Goal: Task Accomplishment & Management: Manage account settings

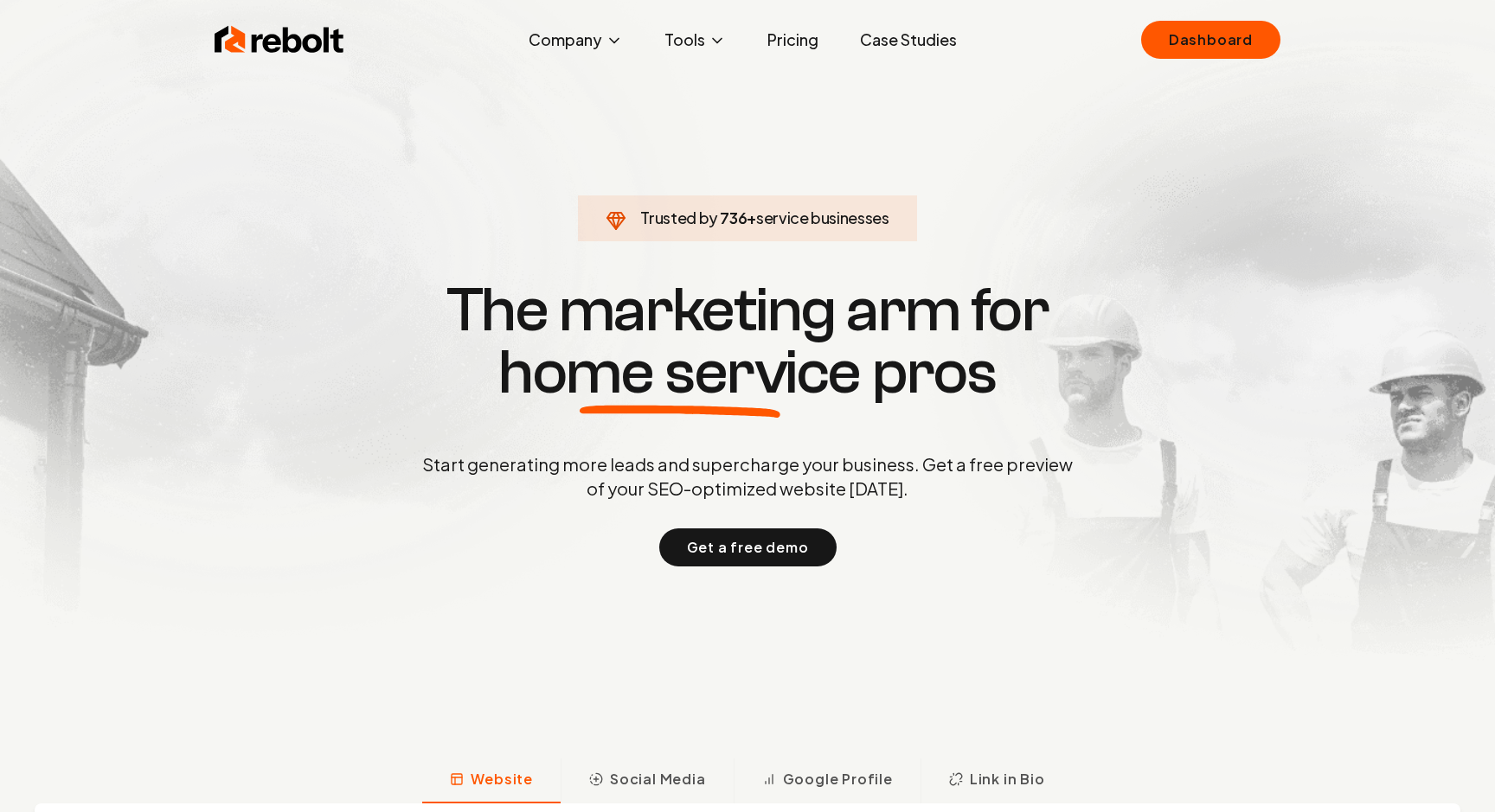
click at [1219, 42] on link "Dashboard" at bounding box center [1210, 39] width 140 height 38
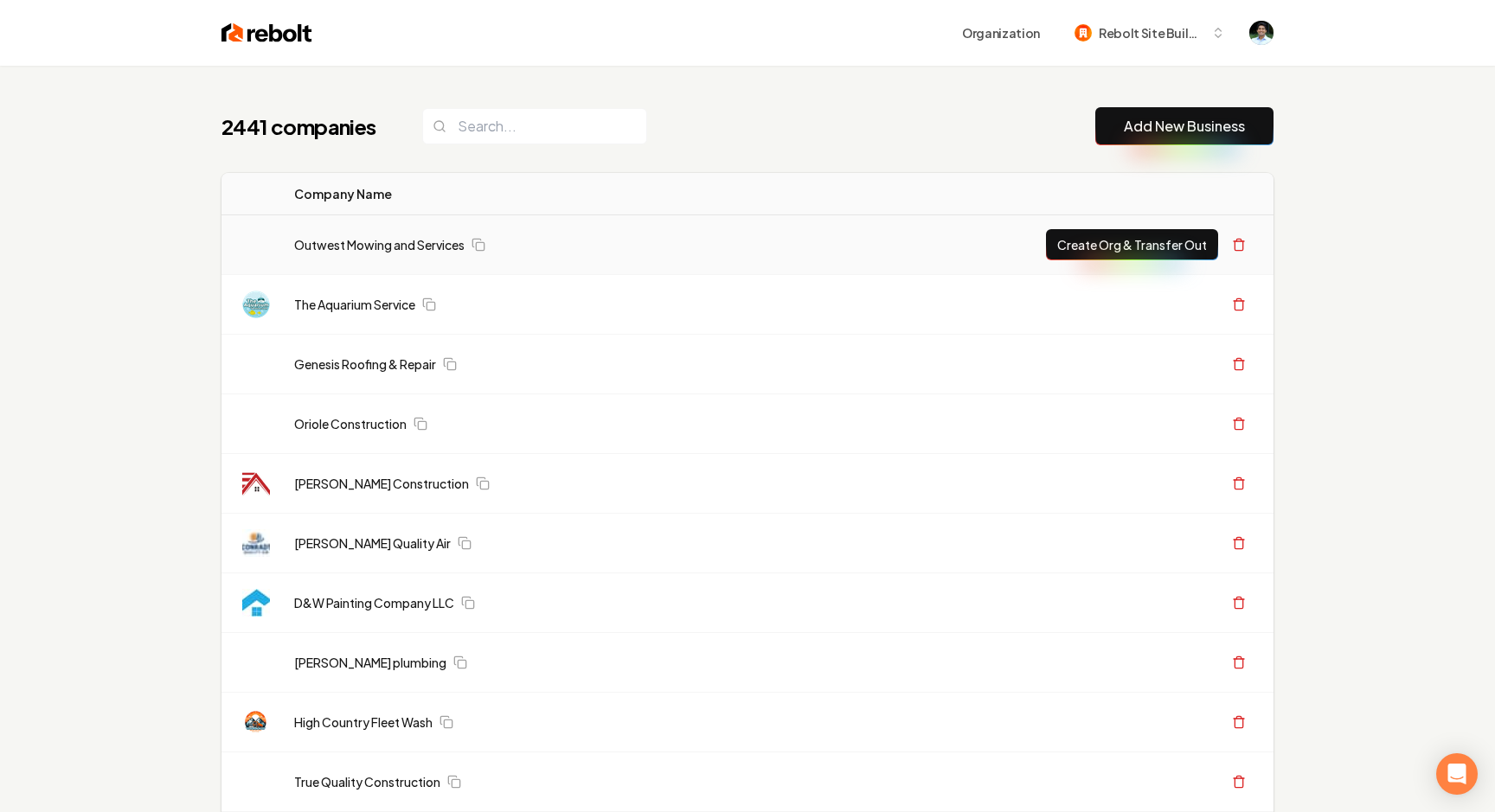
click at [856, 267] on td "Outwest Mowing and Services" at bounding box center [643, 246] width 726 height 60
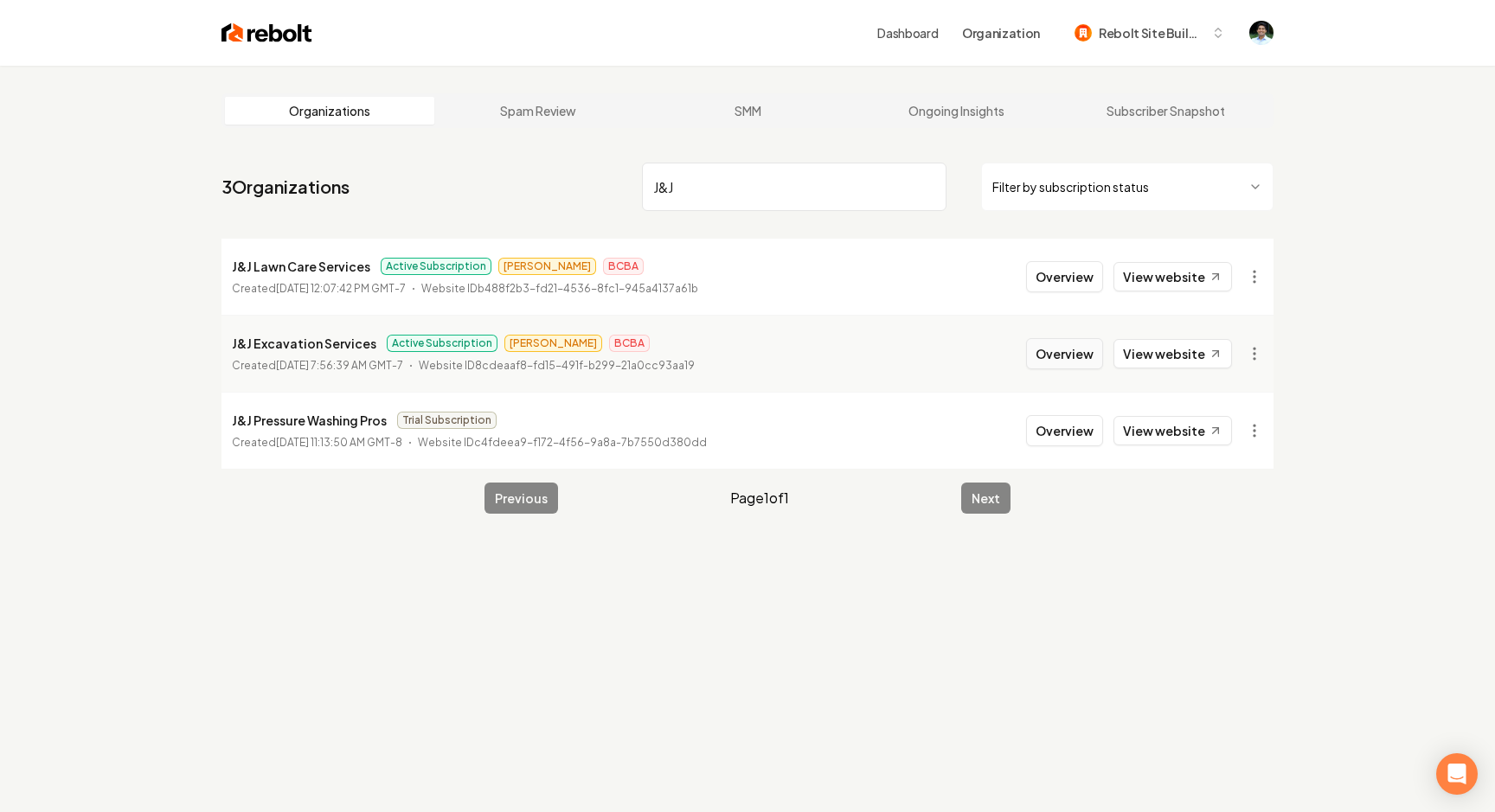
type input "J&J"
click at [1065, 357] on button "Overview" at bounding box center [1064, 353] width 77 height 31
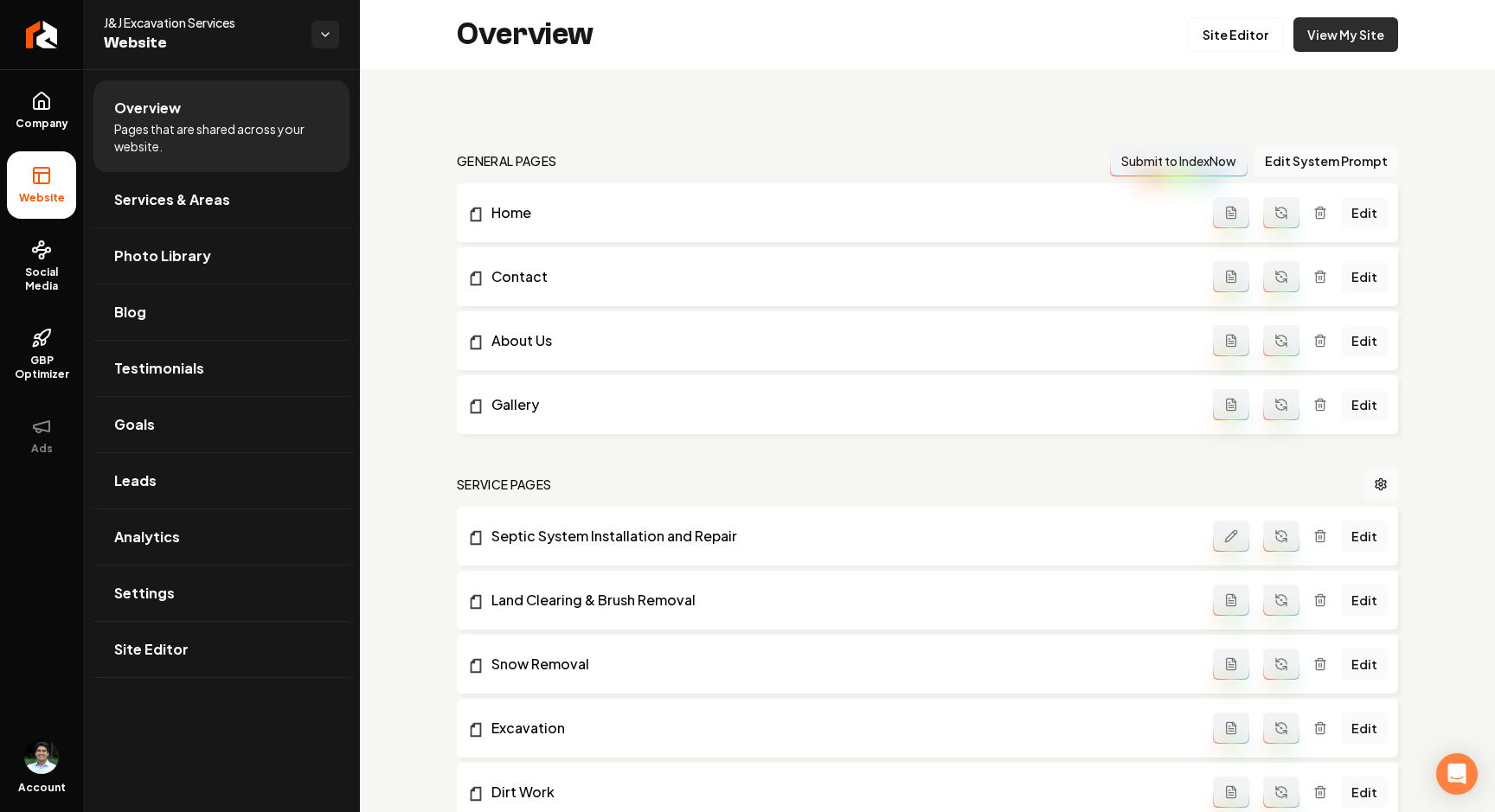
click at [1378, 32] on link "View My Site" at bounding box center [1346, 34] width 104 height 34
click at [1329, 26] on link "View My Site" at bounding box center [1346, 34] width 104 height 34
click at [186, 205] on span "Services & Areas" at bounding box center [171, 199] width 116 height 20
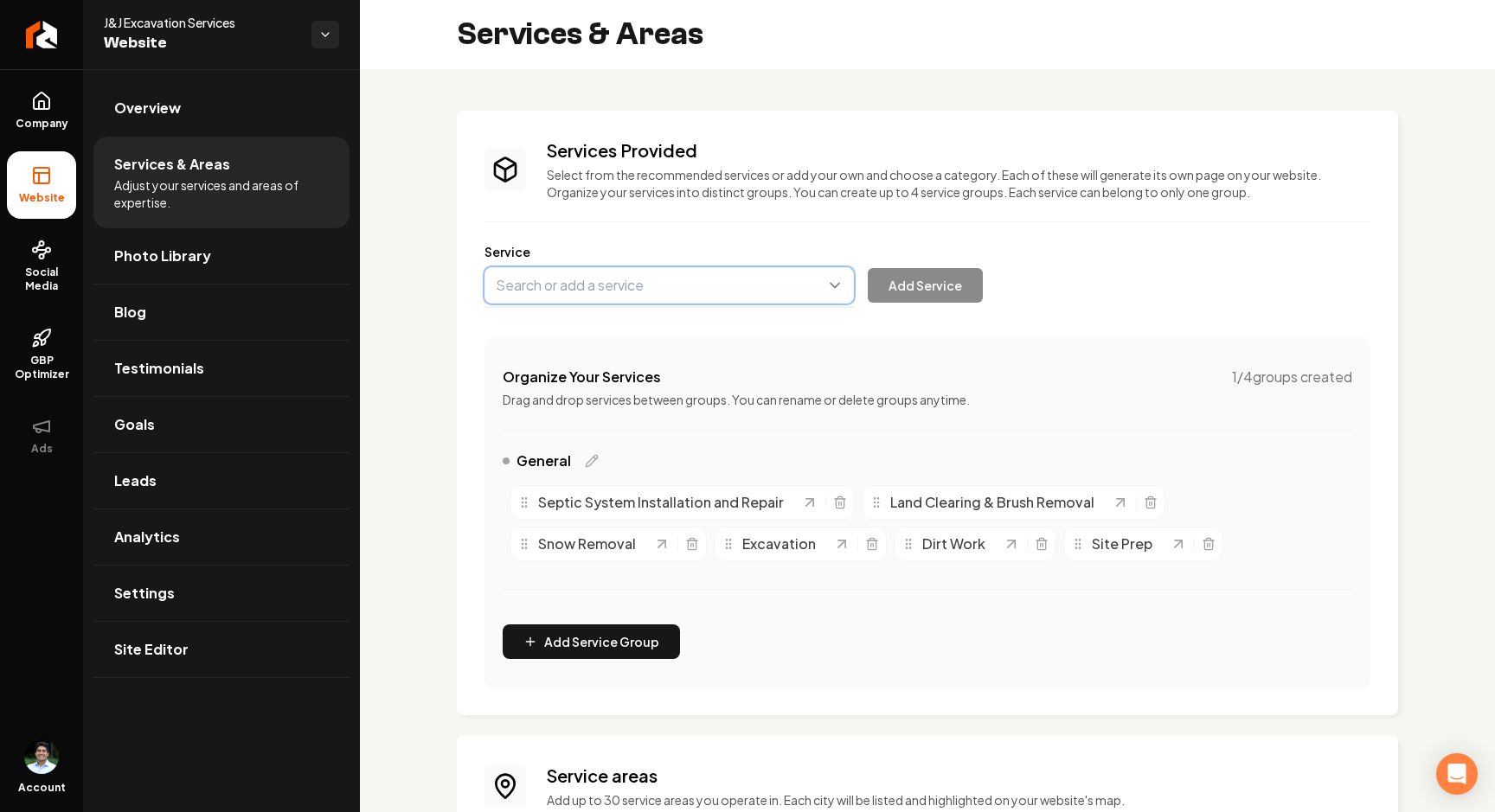
click at [600, 282] on button "Main content area" at bounding box center [669, 285] width 369 height 36
type input "Dump Truck Services"
click at [611, 291] on button "Main content area" at bounding box center [669, 285] width 369 height 36
click at [552, 287] on button "Main content area" at bounding box center [669, 285] width 369 height 36
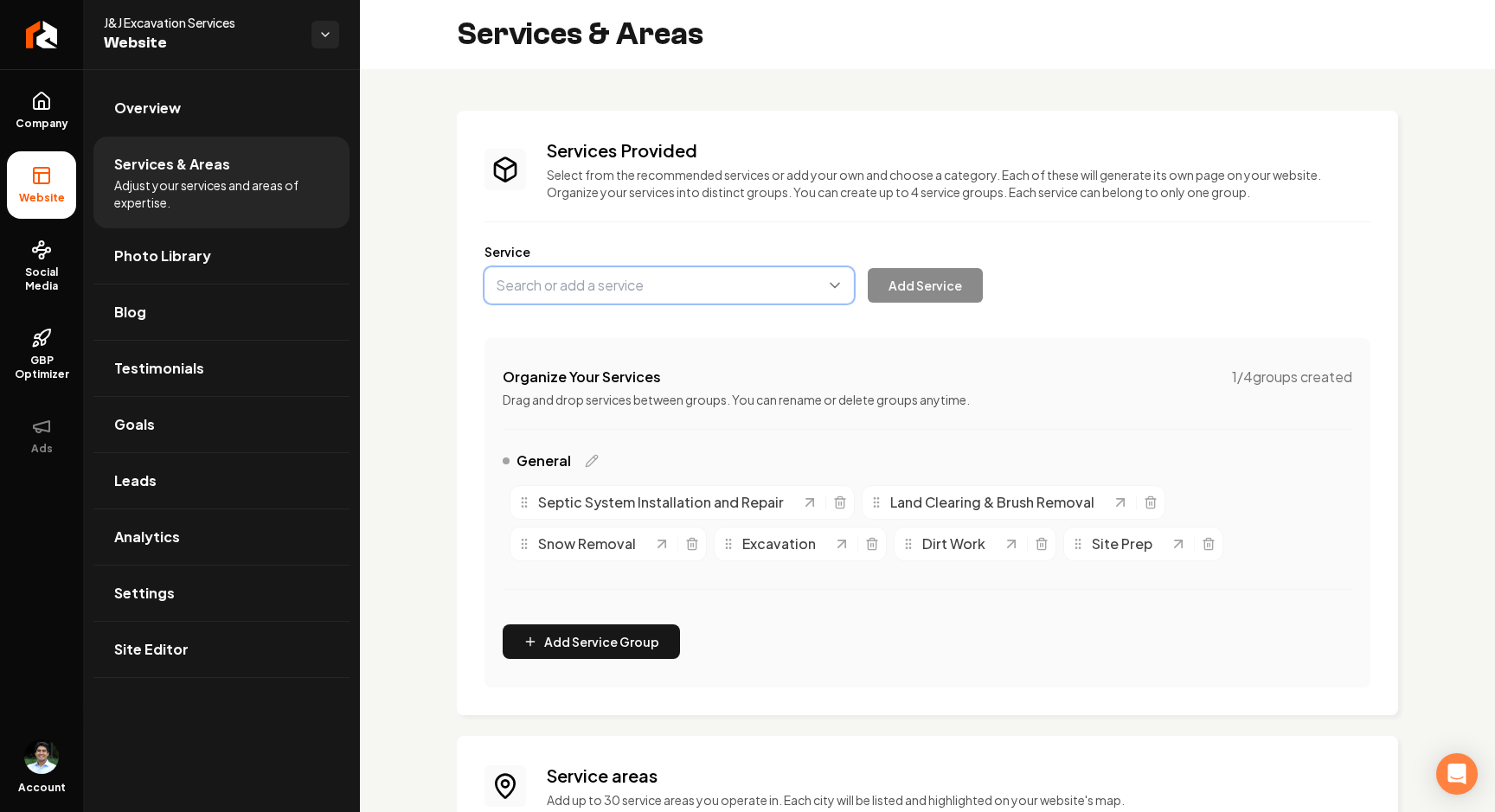
paste input "Dump Hauling & Trash Removal"
type input "Dump Hauling & Trash Removal"
click at [955, 293] on button "Add Service" at bounding box center [925, 285] width 115 height 34
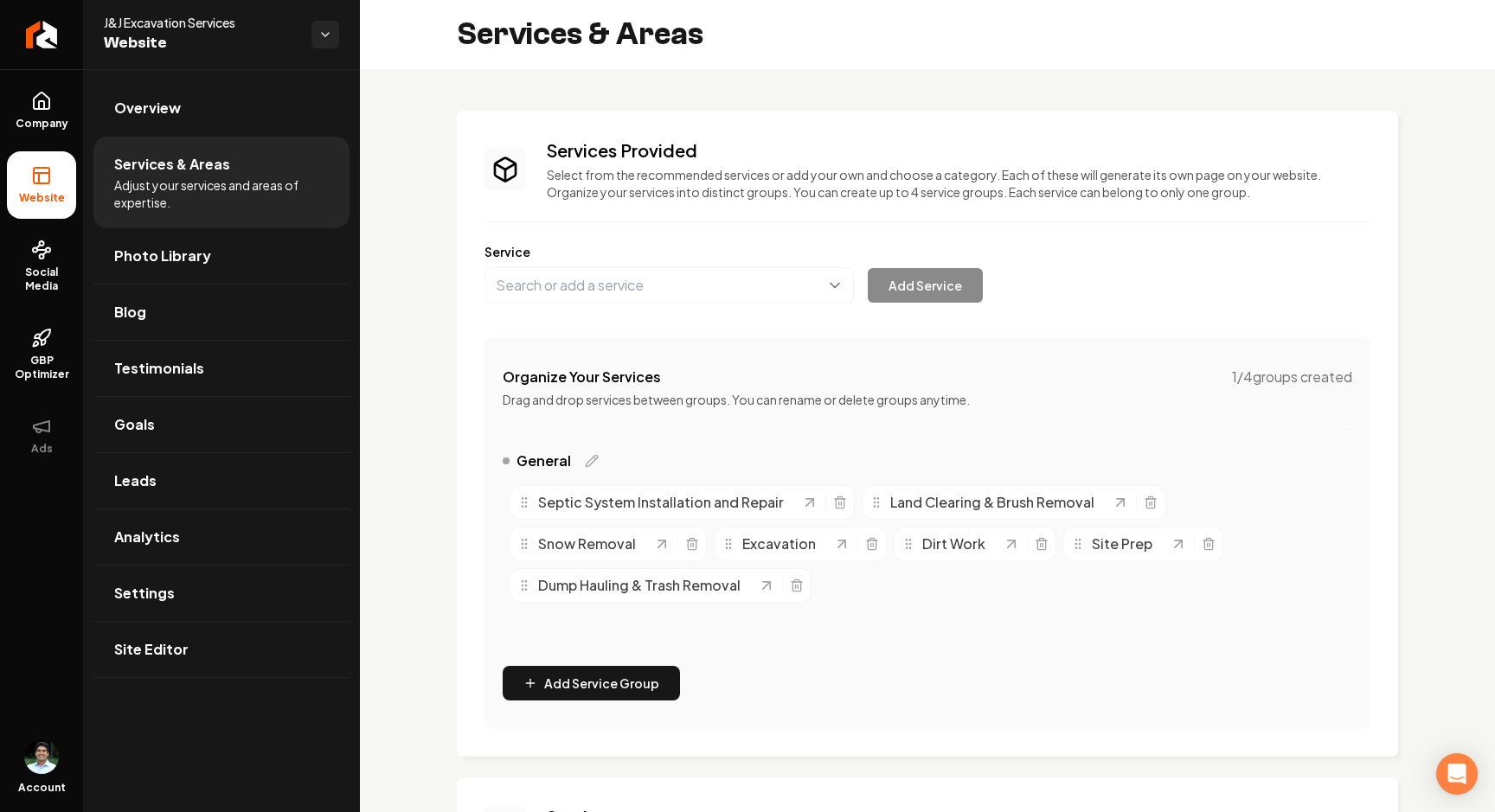
click at [691, 594] on span "Dump Hauling & Trash Removal" at bounding box center [639, 585] width 202 height 20
click at [762, 588] on icon "Main content area" at bounding box center [767, 586] width 18 height 18
click at [191, 119] on link "Overview" at bounding box center [222, 108] width 256 height 56
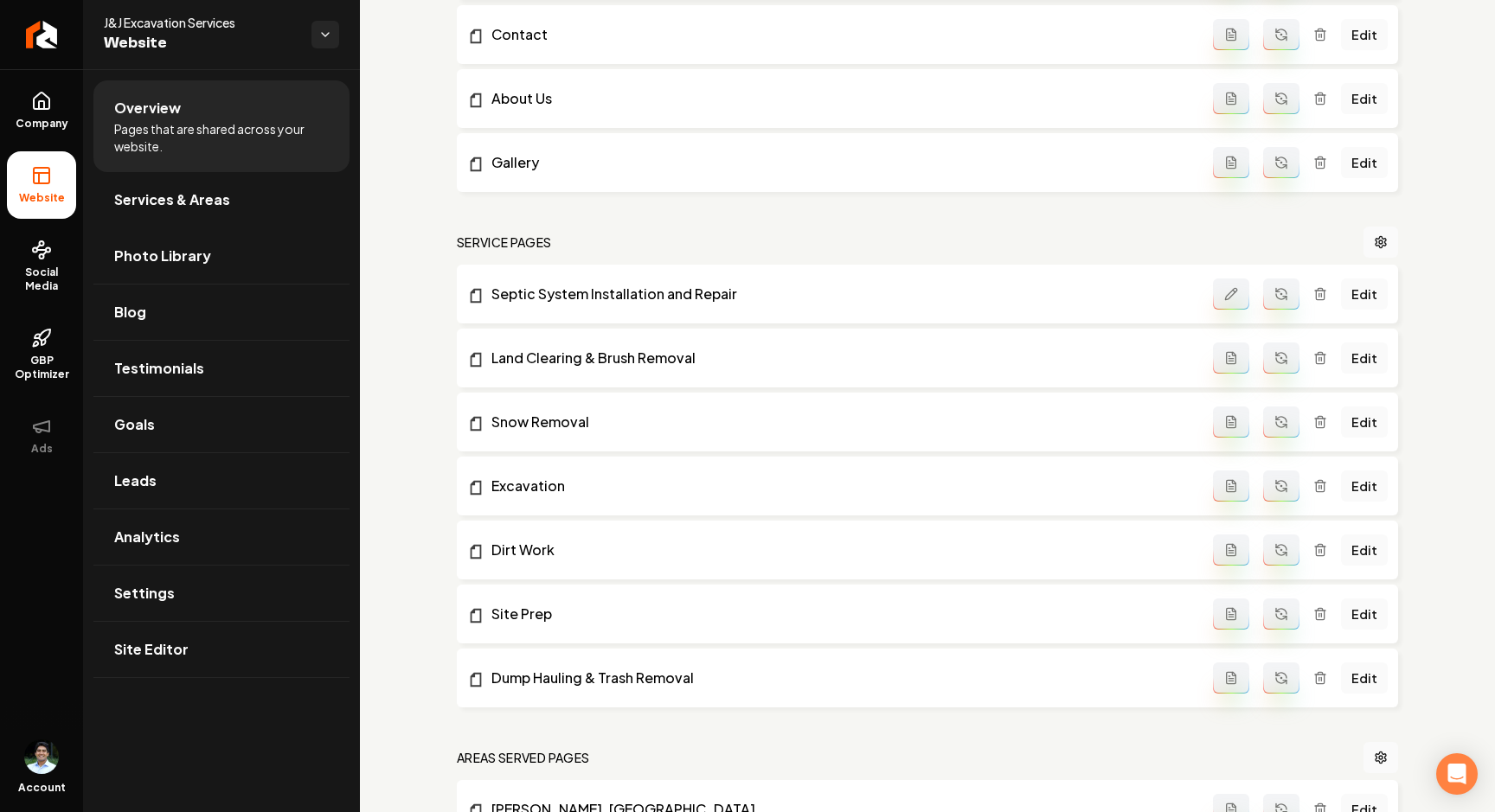
scroll to position [263, 0]
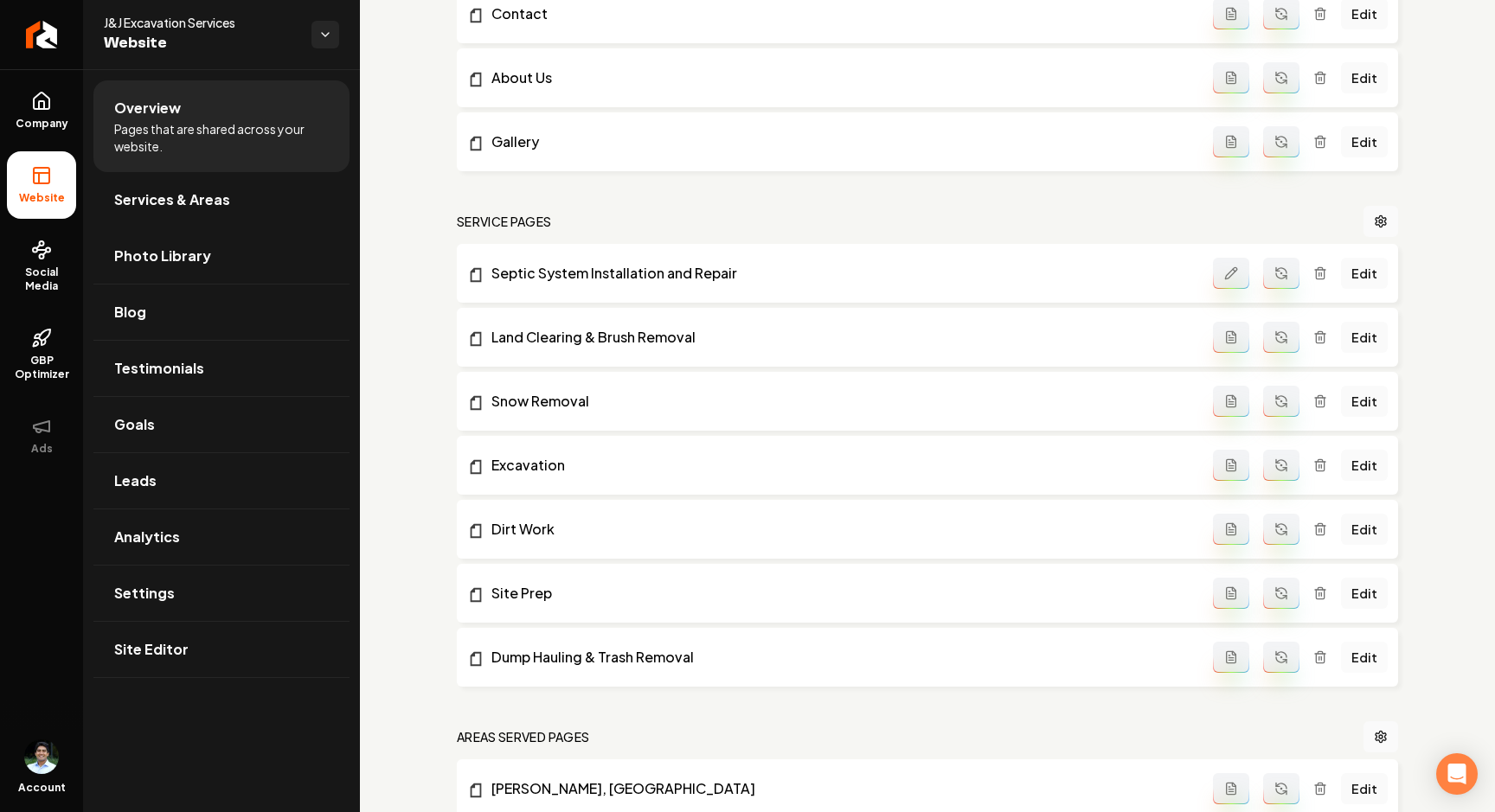
click at [1374, 656] on link "Edit" at bounding box center [1363, 656] width 47 height 31
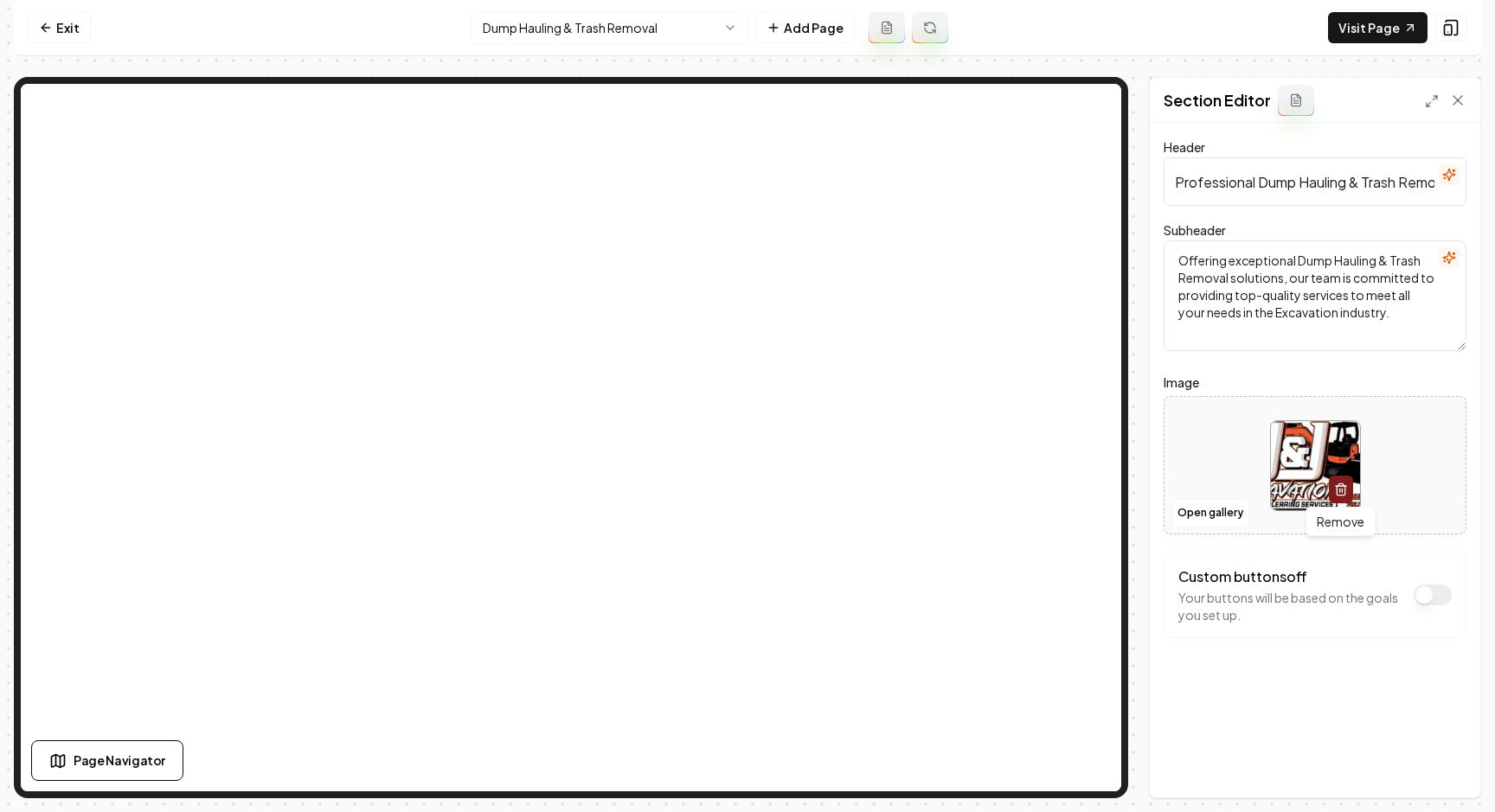
click at [1345, 490] on icon "button" at bounding box center [1341, 489] width 14 height 14
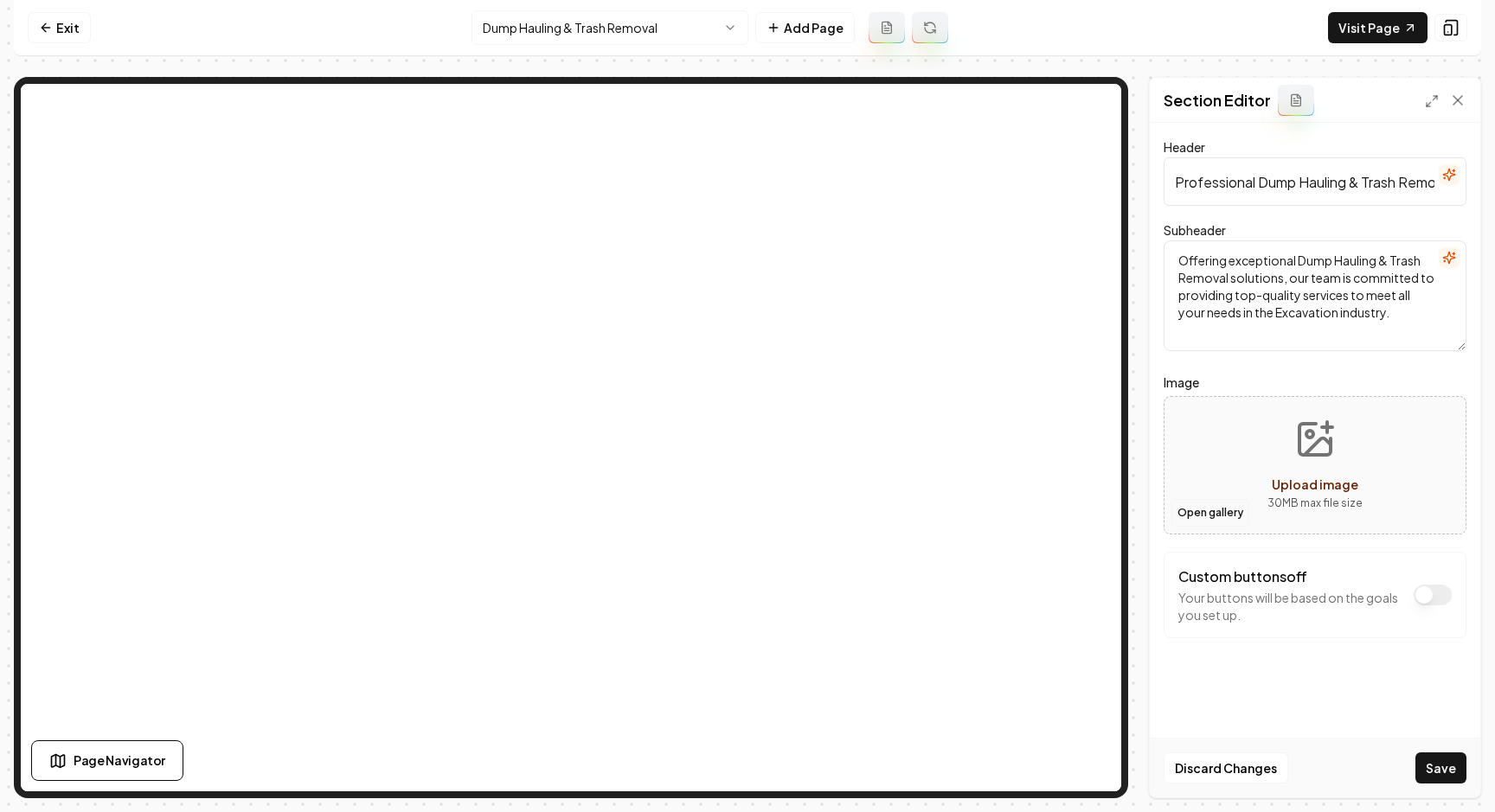
click at [1213, 516] on button "Open gallery" at bounding box center [1210, 512] width 78 height 27
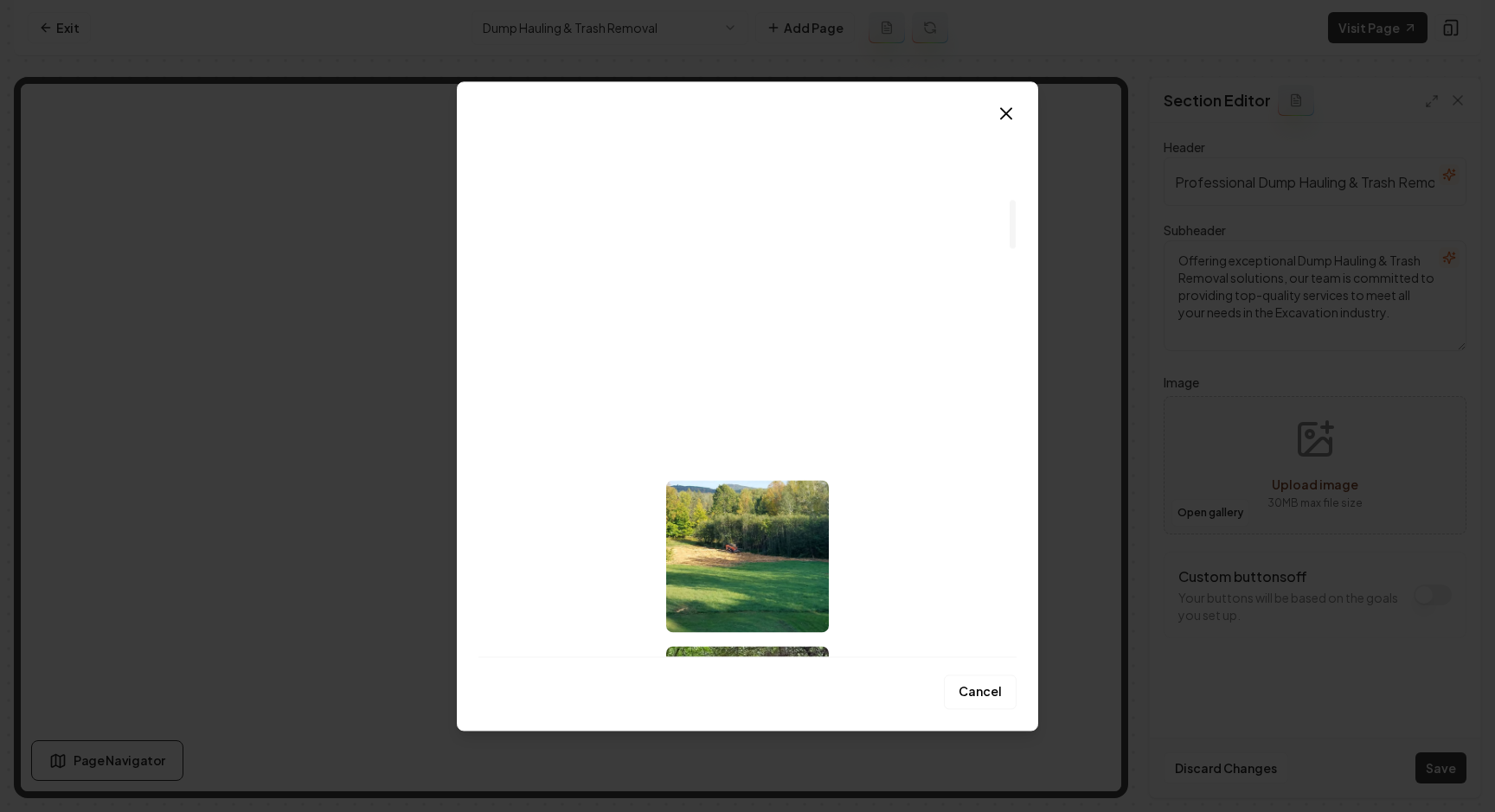
scroll to position [905, 0]
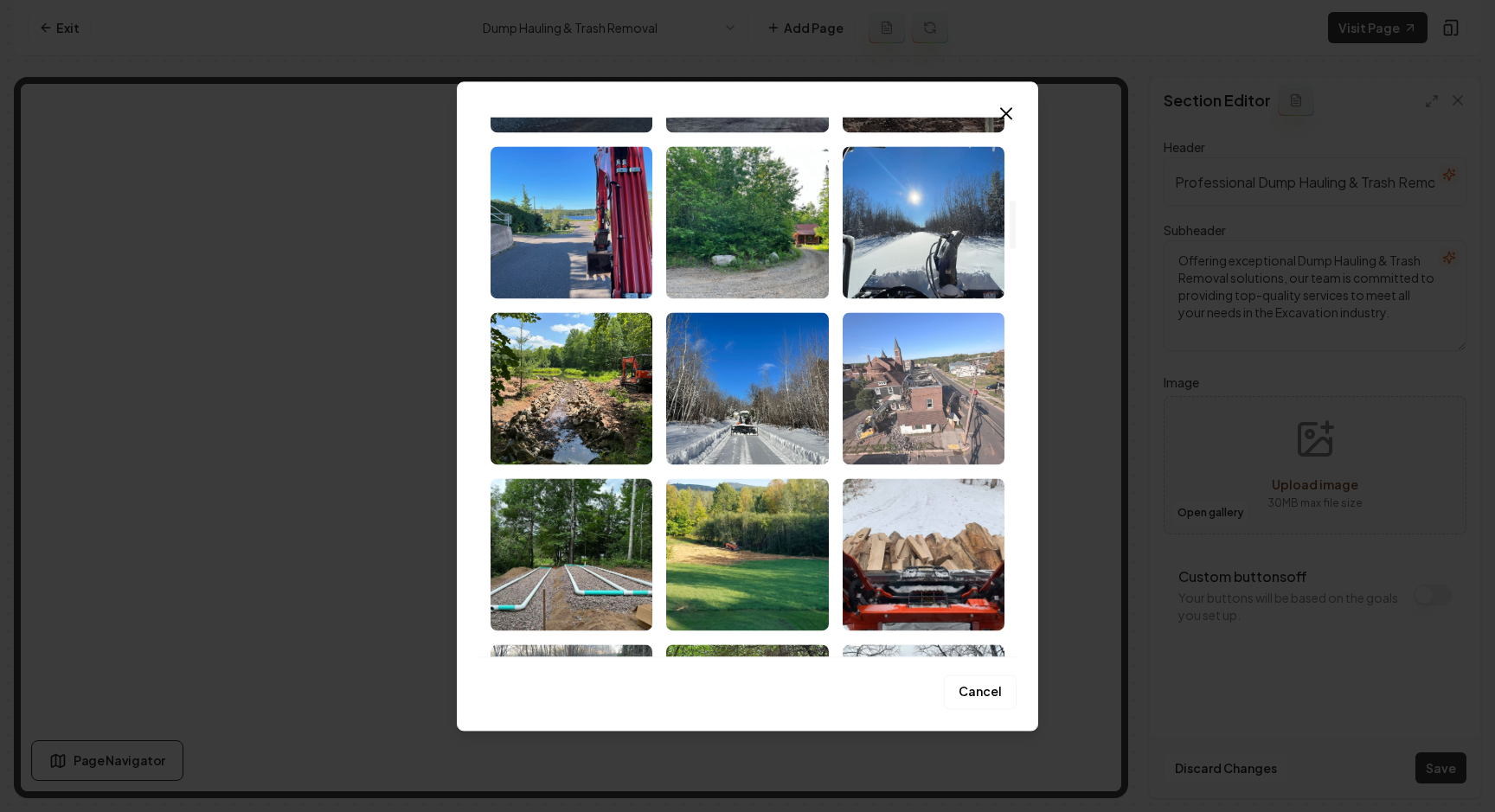
click at [903, 399] on img "Select image image_67dd6ab2432c476416264bd8.jpeg" at bounding box center [923, 388] width 162 height 152
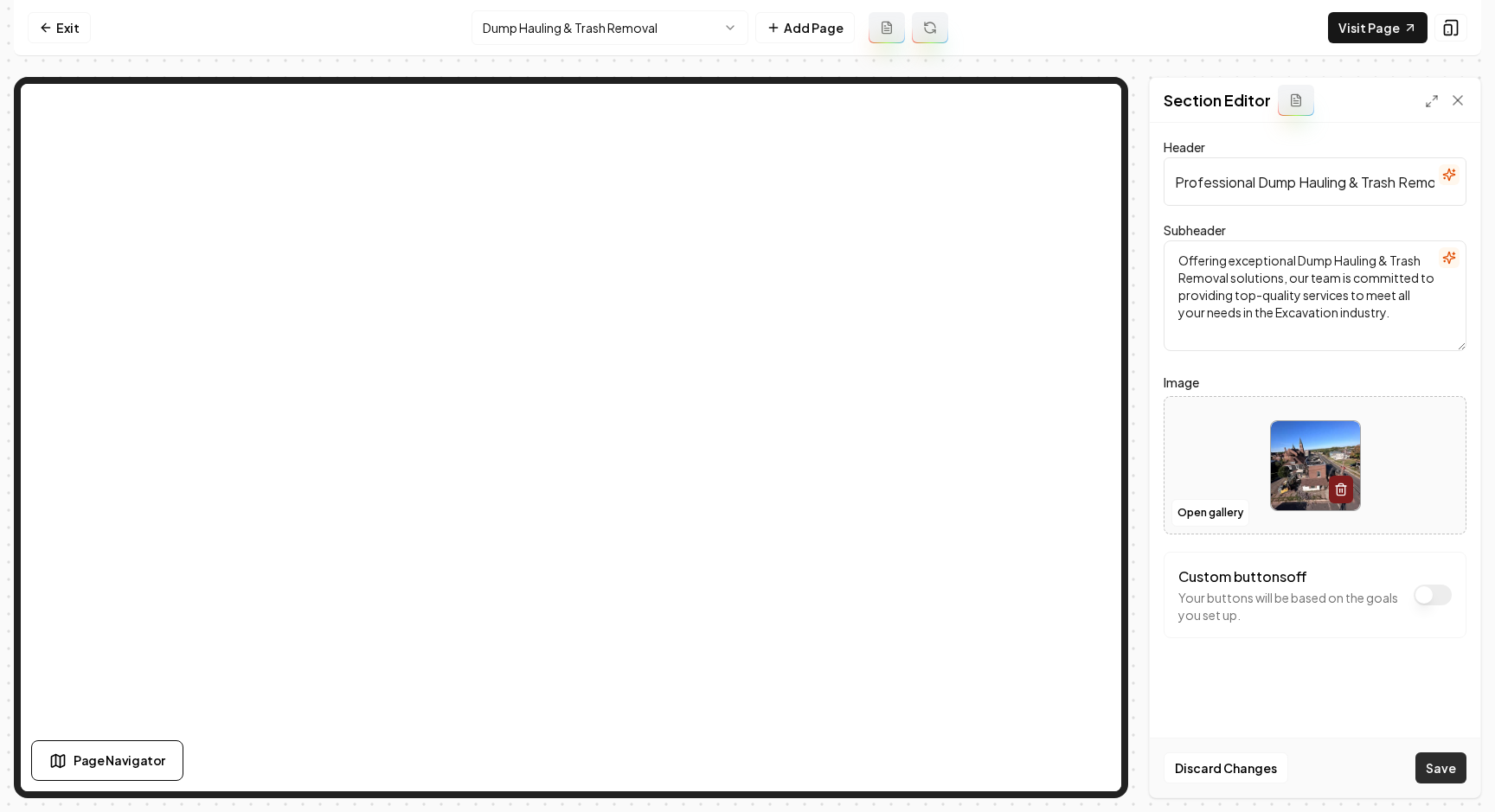
click at [1436, 766] on button "Save" at bounding box center [1441, 768] width 51 height 31
click at [75, 26] on link "Exit" at bounding box center [58, 27] width 63 height 31
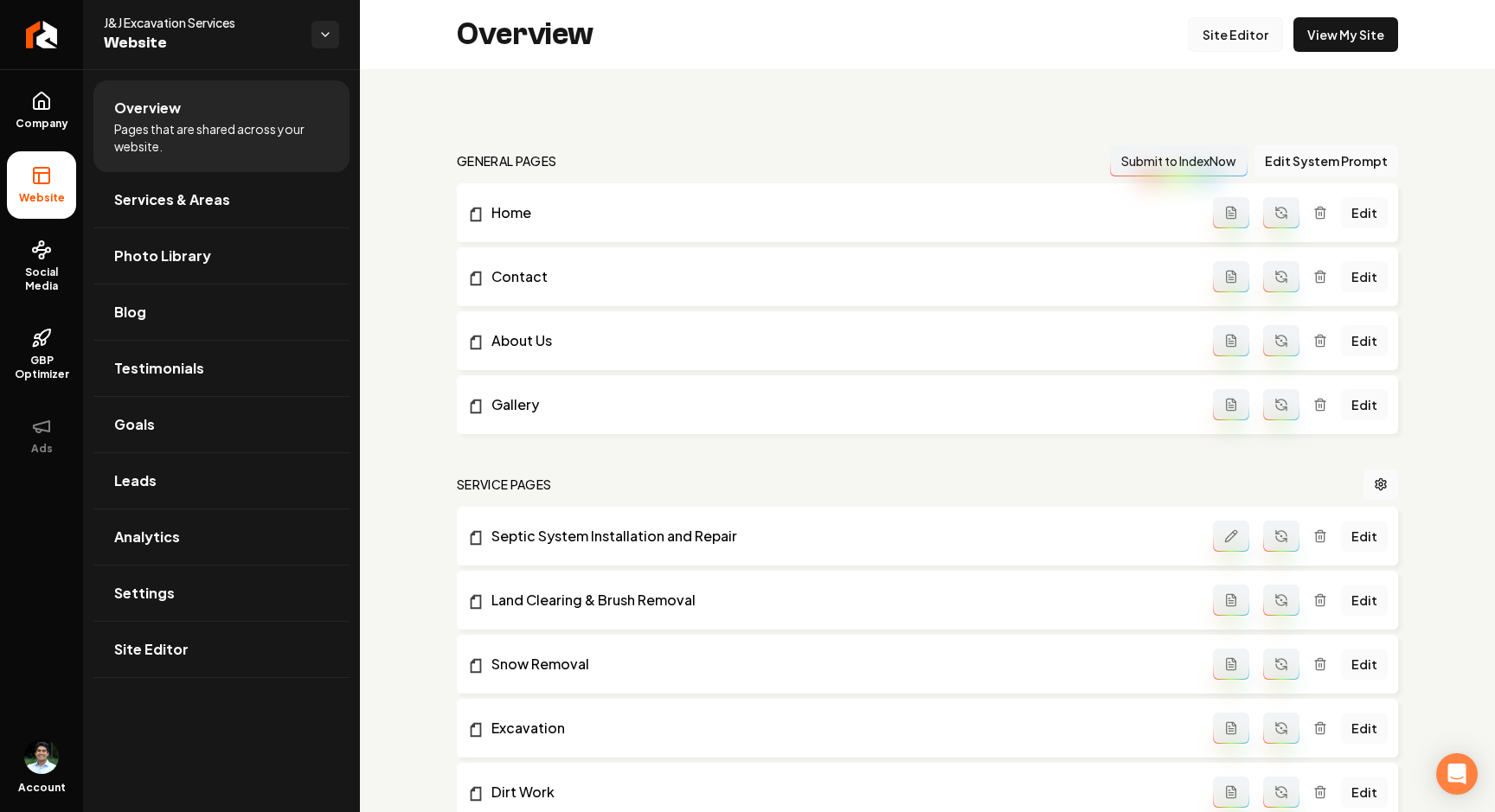
click at [1261, 21] on link "Site Editor" at bounding box center [1235, 34] width 95 height 34
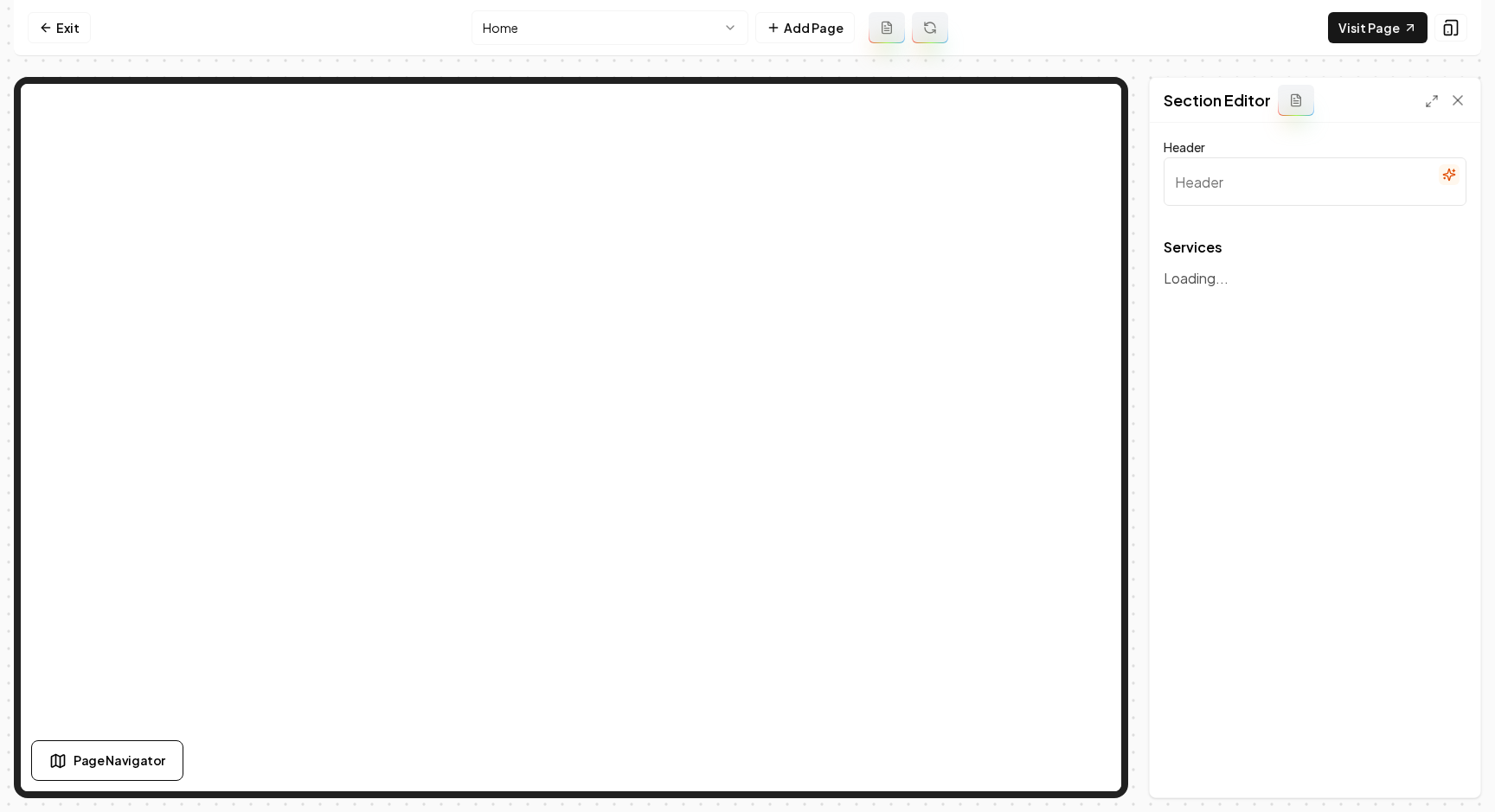
type input "Our Comprehensive Excavation Solutions"
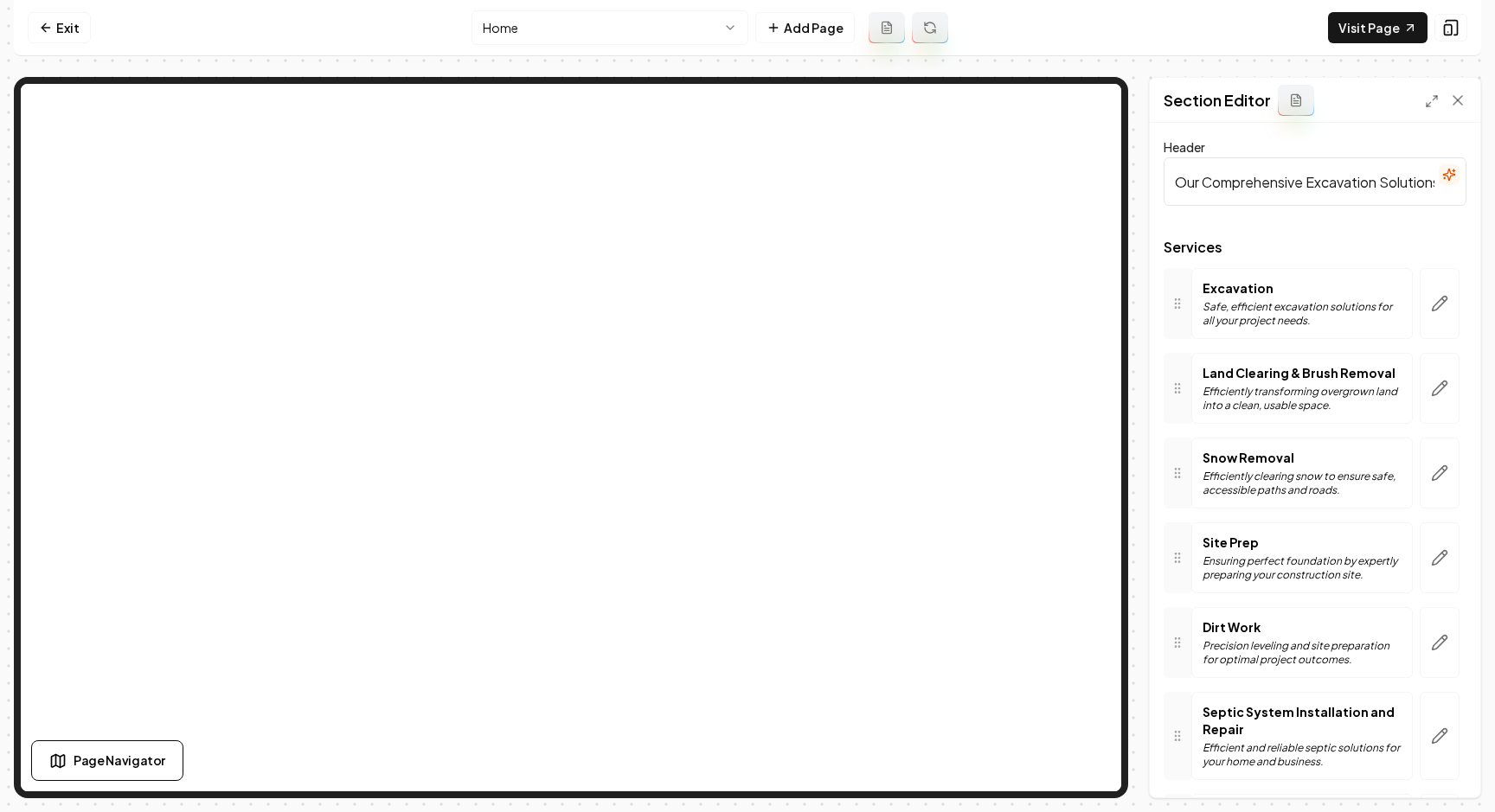
scroll to position [147, 0]
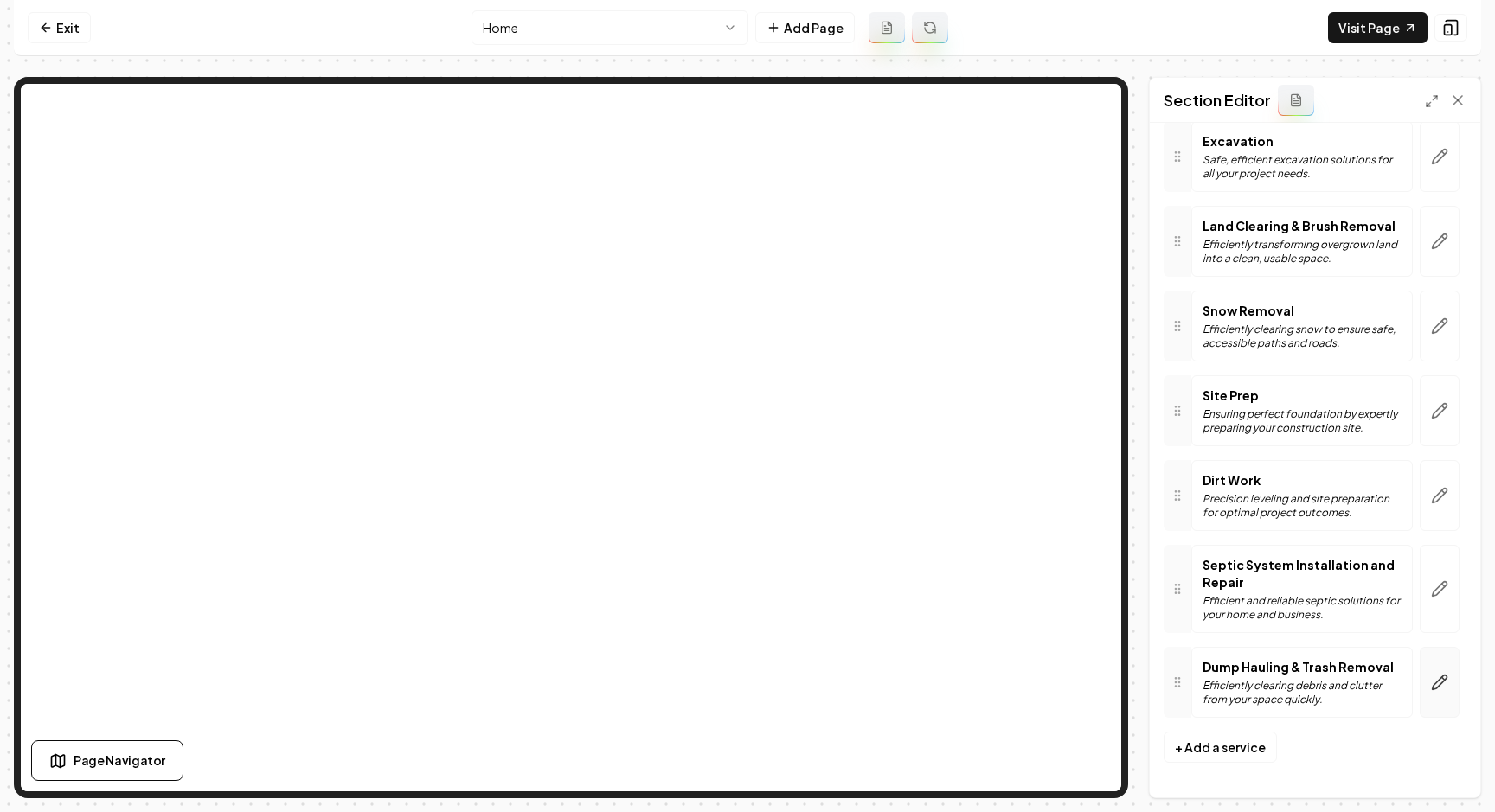
click at [1436, 686] on icon "button" at bounding box center [1439, 683] width 18 height 18
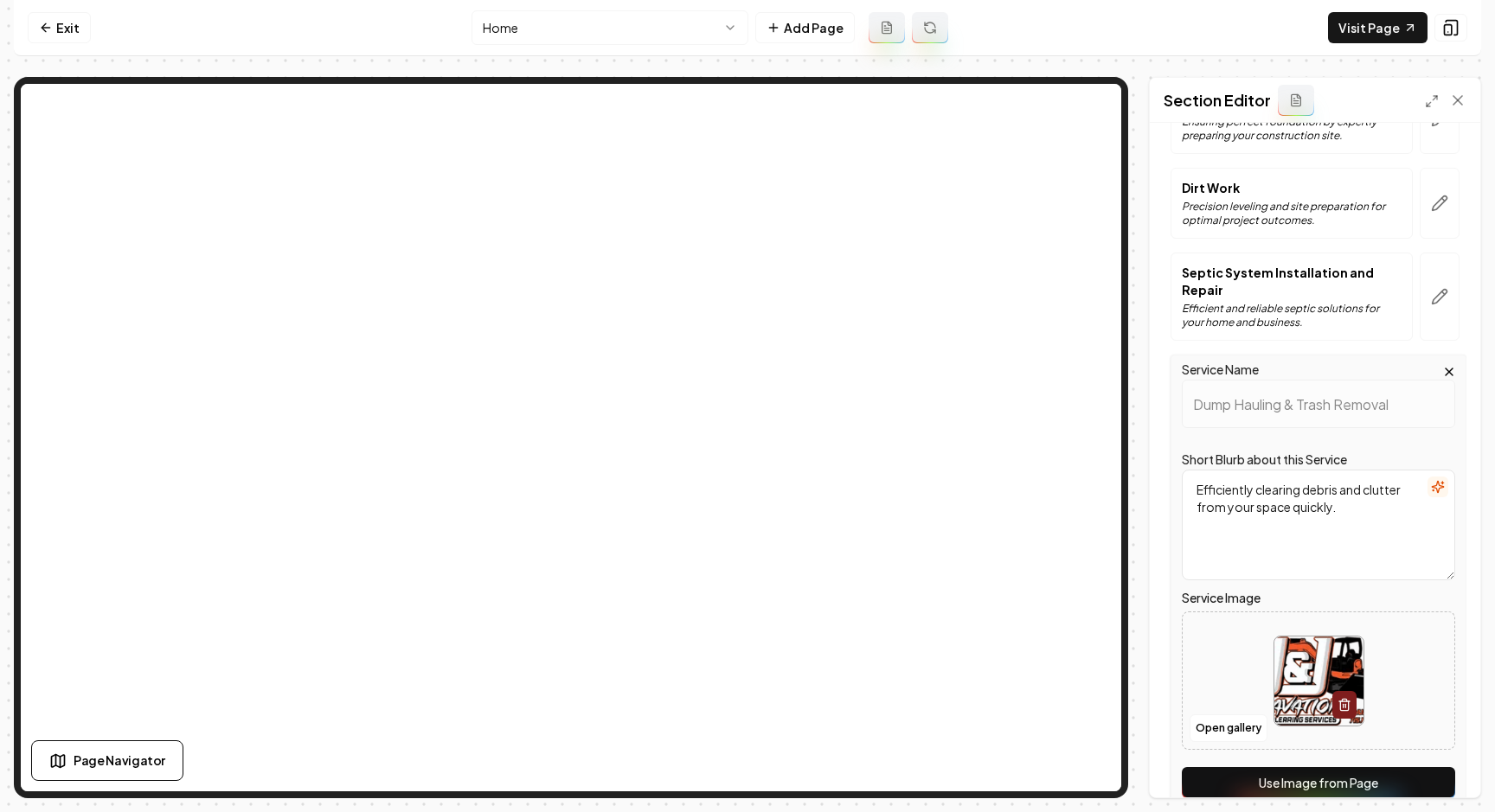
scroll to position [514, 0]
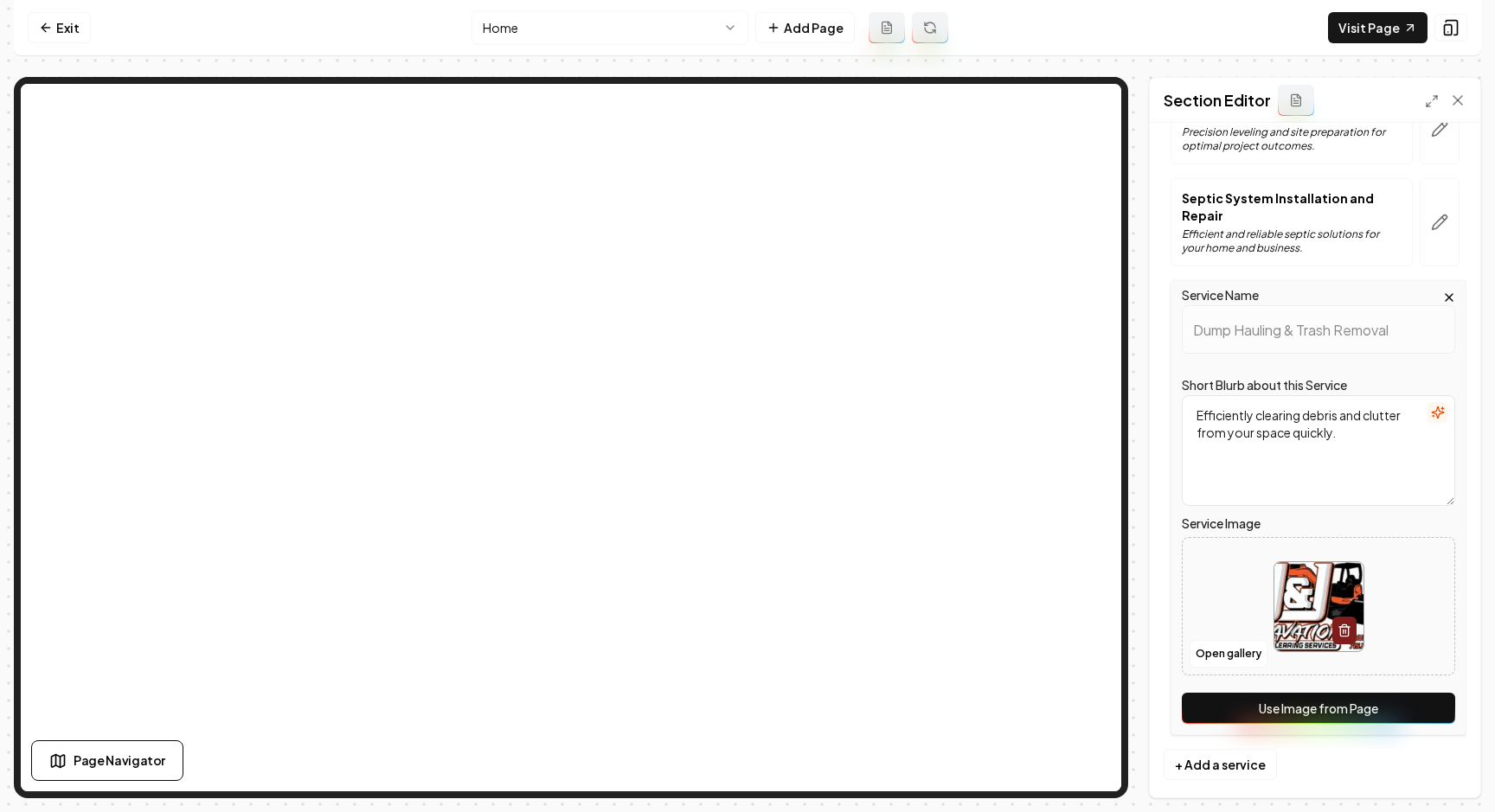
click at [1298, 693] on button "Use Image from Page" at bounding box center [1317, 708] width 273 height 31
click at [1442, 767] on button "Save" at bounding box center [1441, 768] width 51 height 31
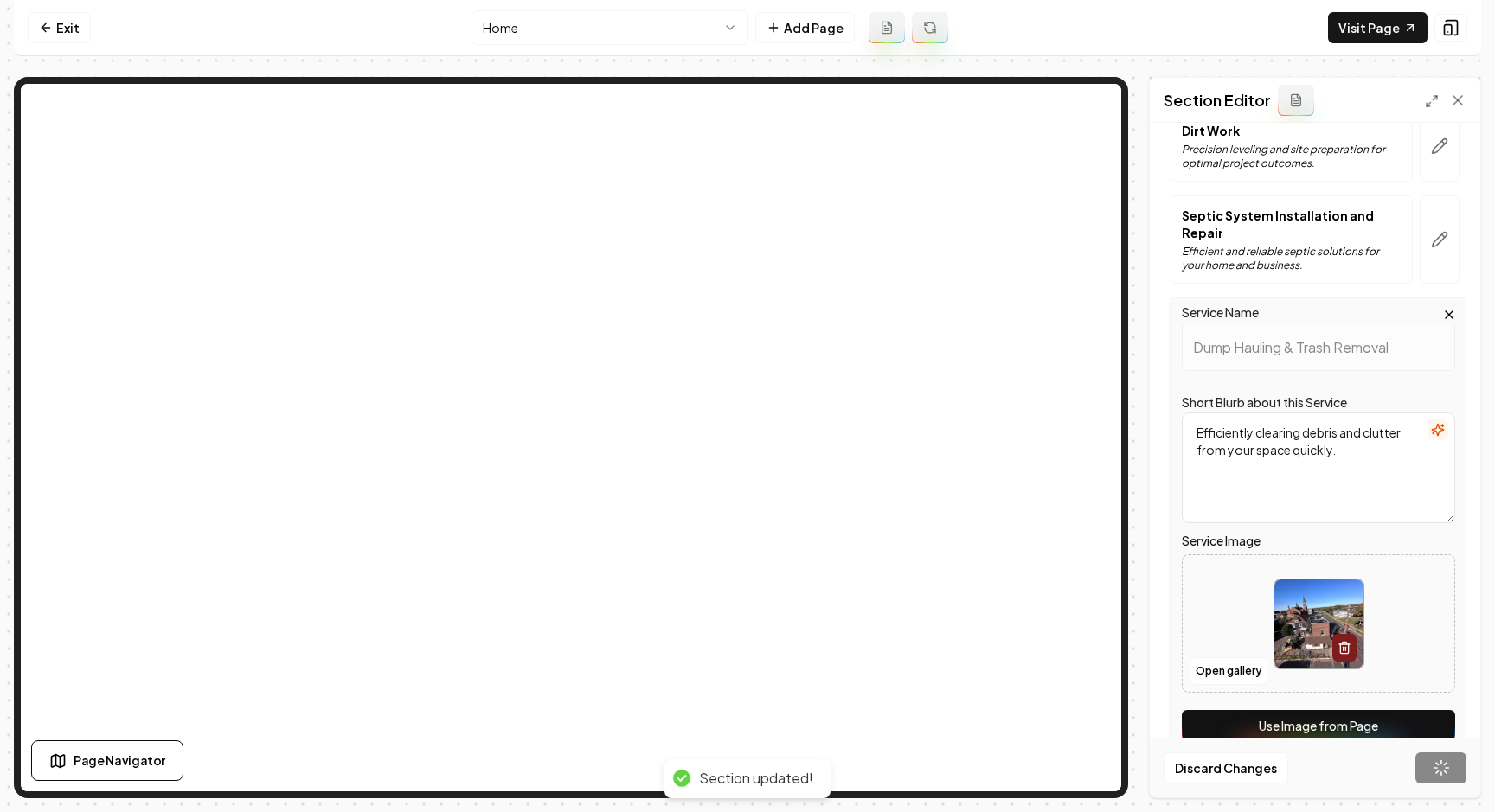
scroll to position [147, 0]
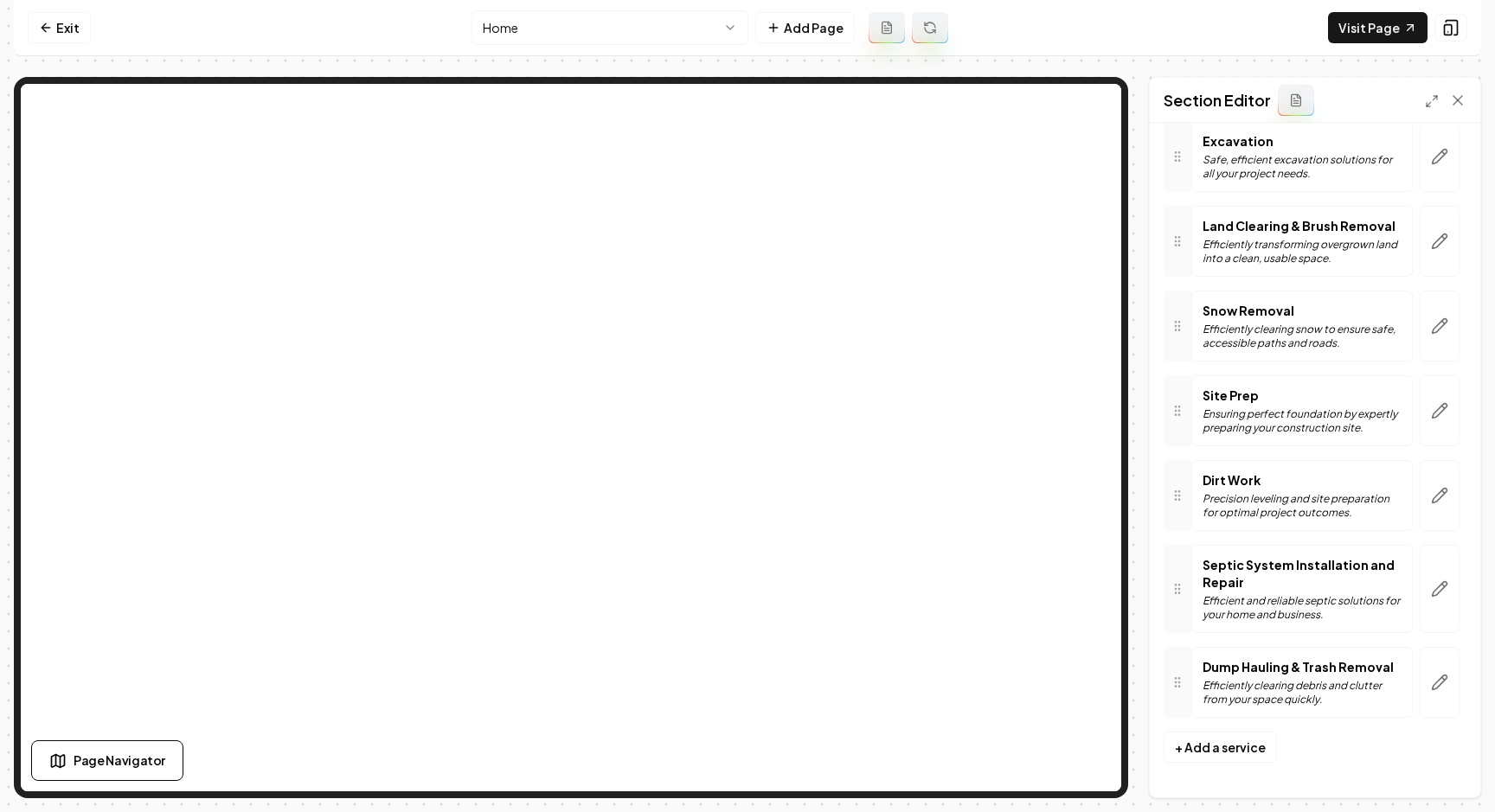
click at [557, 20] on html "Computer Required This feature is only available on a computer. Please switch t…" at bounding box center [748, 406] width 1495 height 812
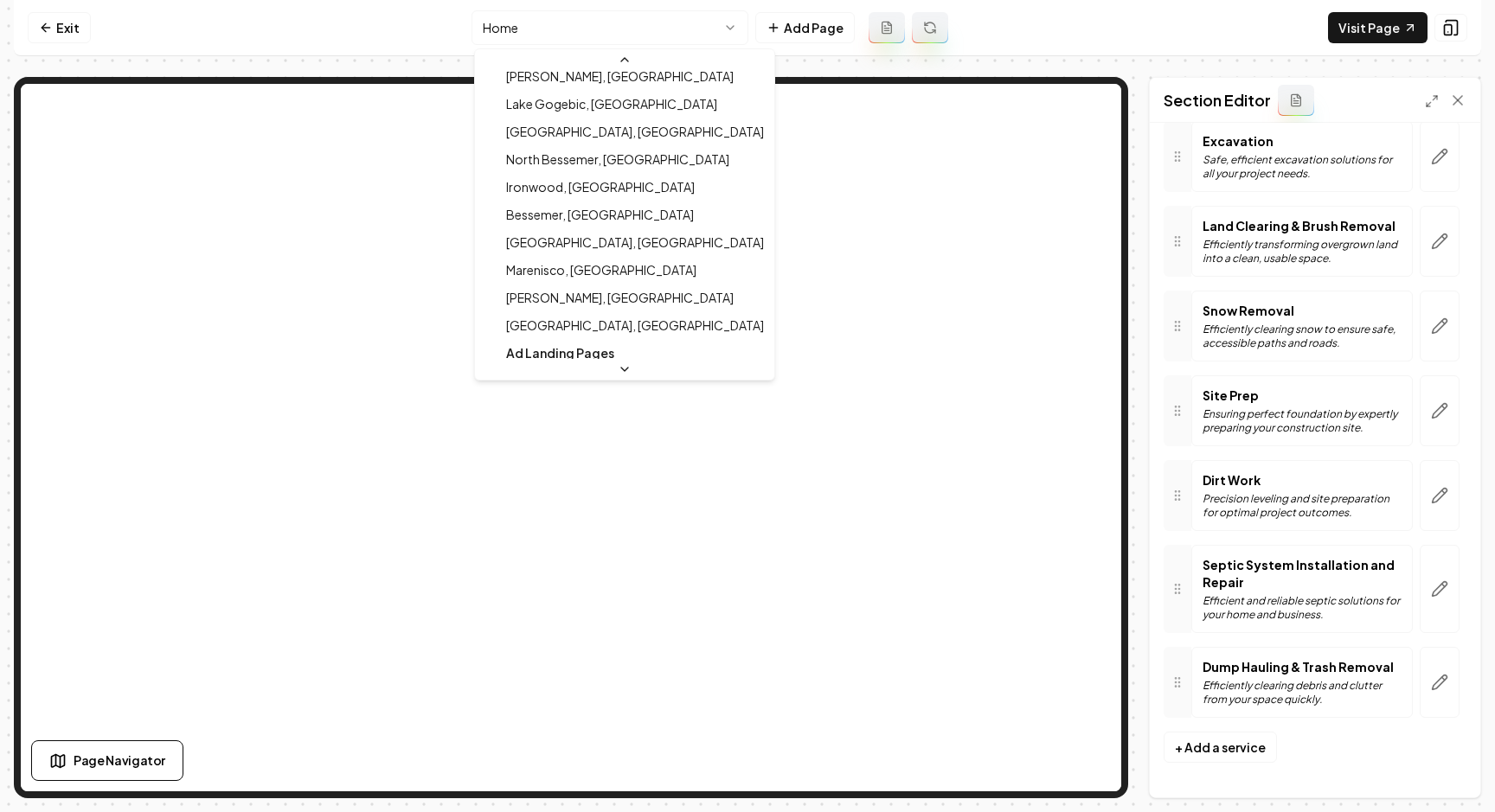
scroll to position [556, 0]
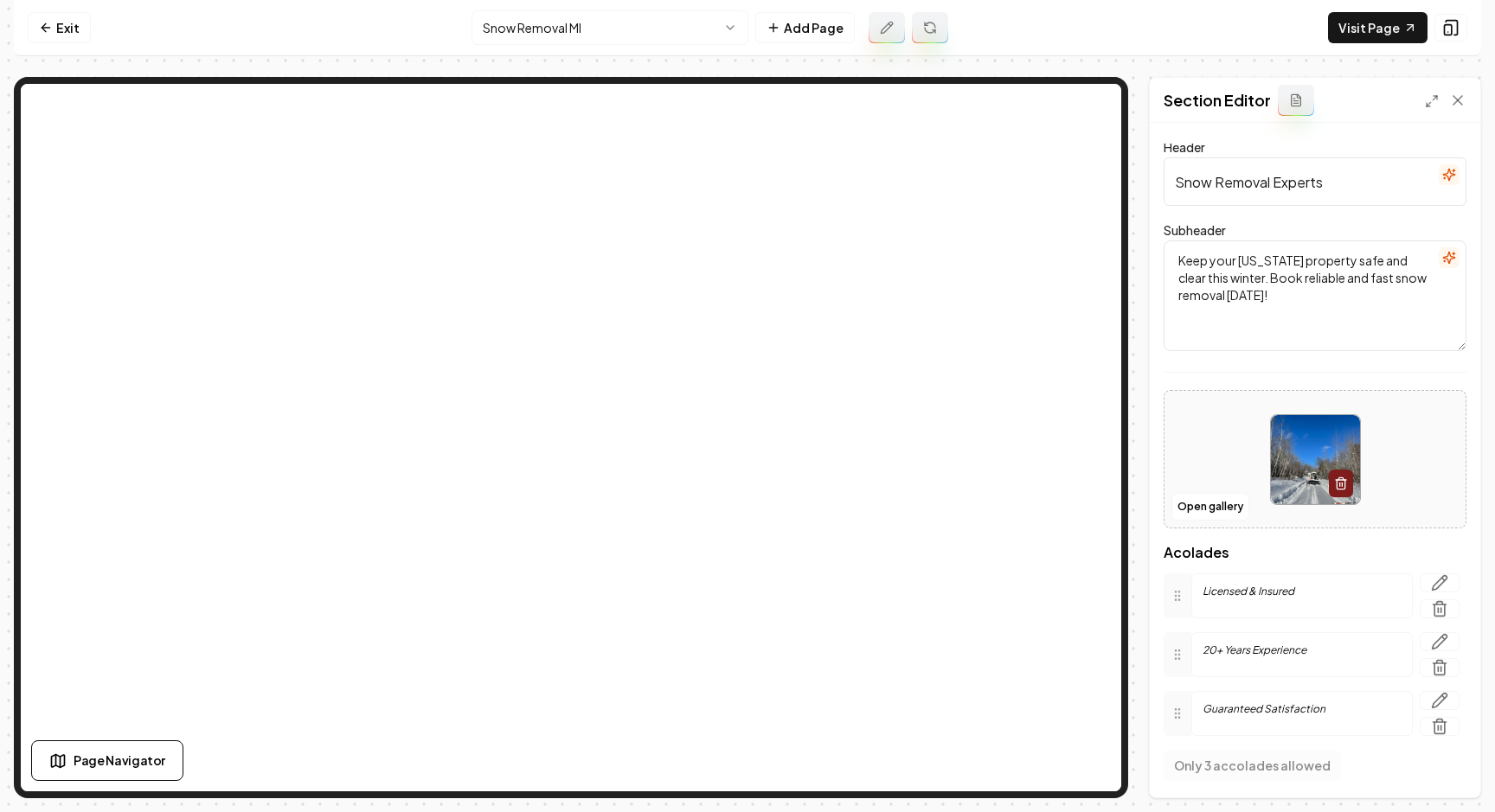
click at [1264, 261] on textarea "Keep your [US_STATE] property safe and clear this winter. Book reliable and fas…" at bounding box center [1315, 295] width 303 height 110
type textarea "Keep your [US_STATE] property safe and clear this winter. Book reliable and fas…"
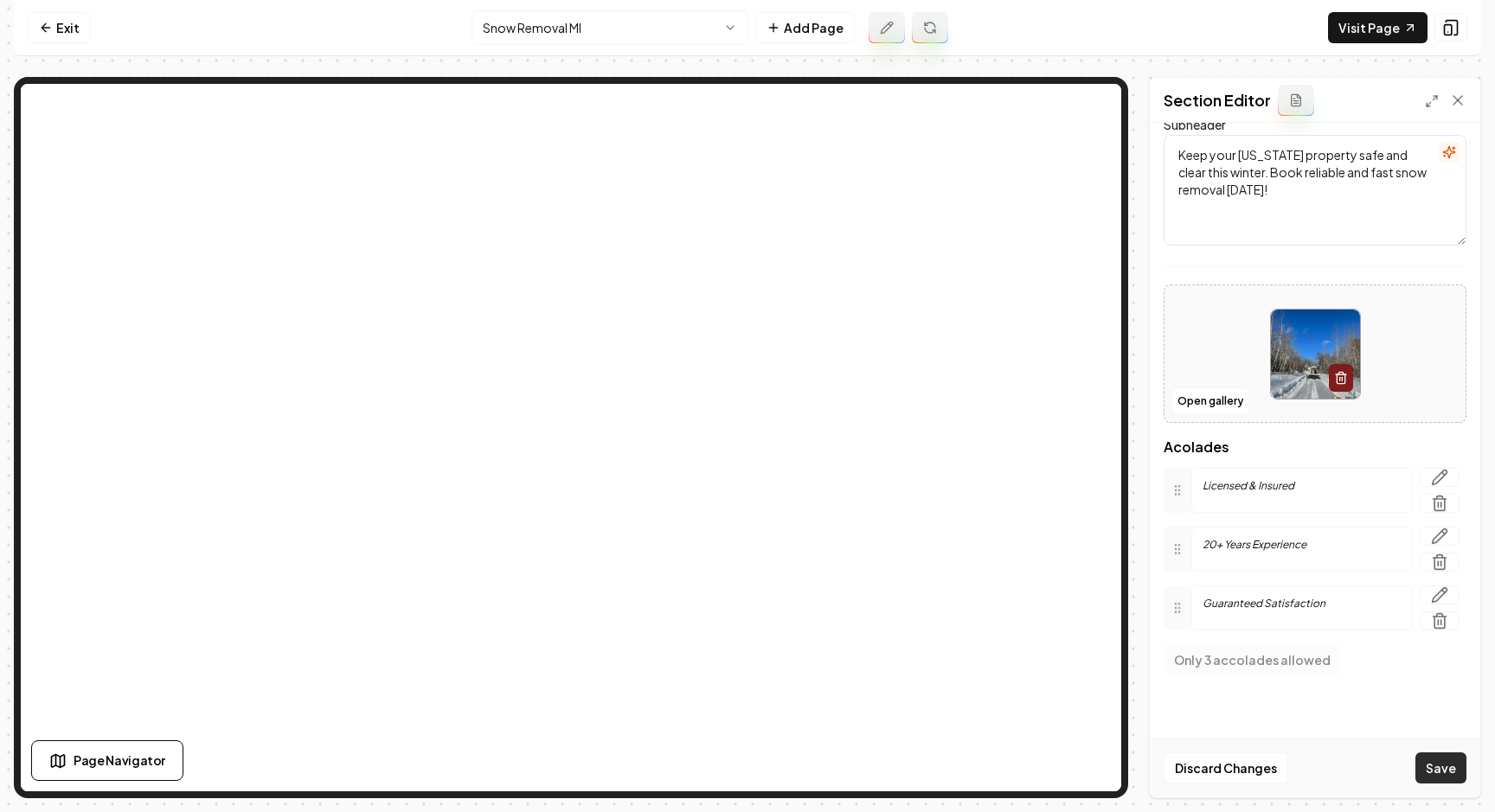
click at [1439, 774] on button "Save" at bounding box center [1441, 768] width 51 height 31
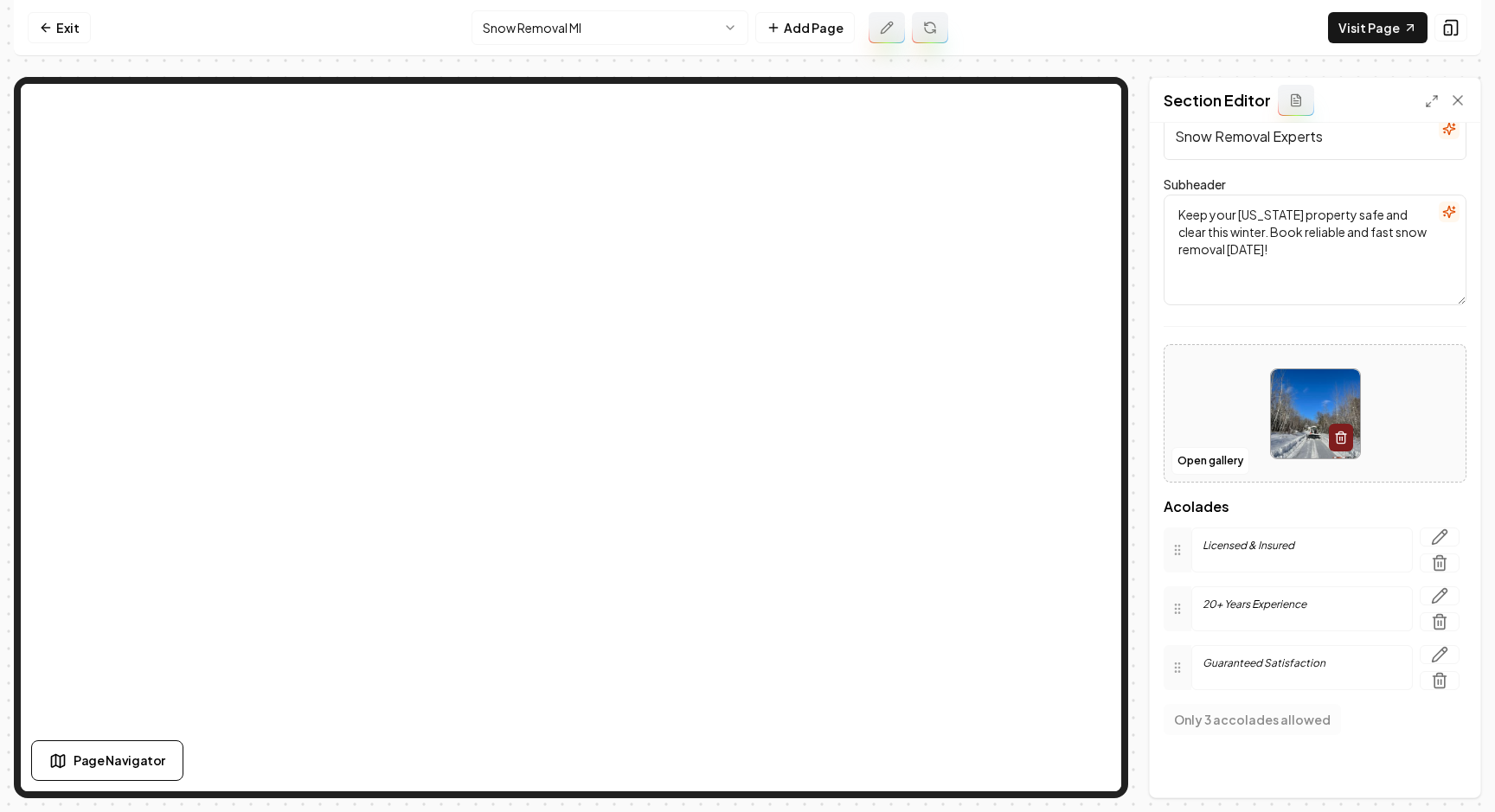
scroll to position [0, 0]
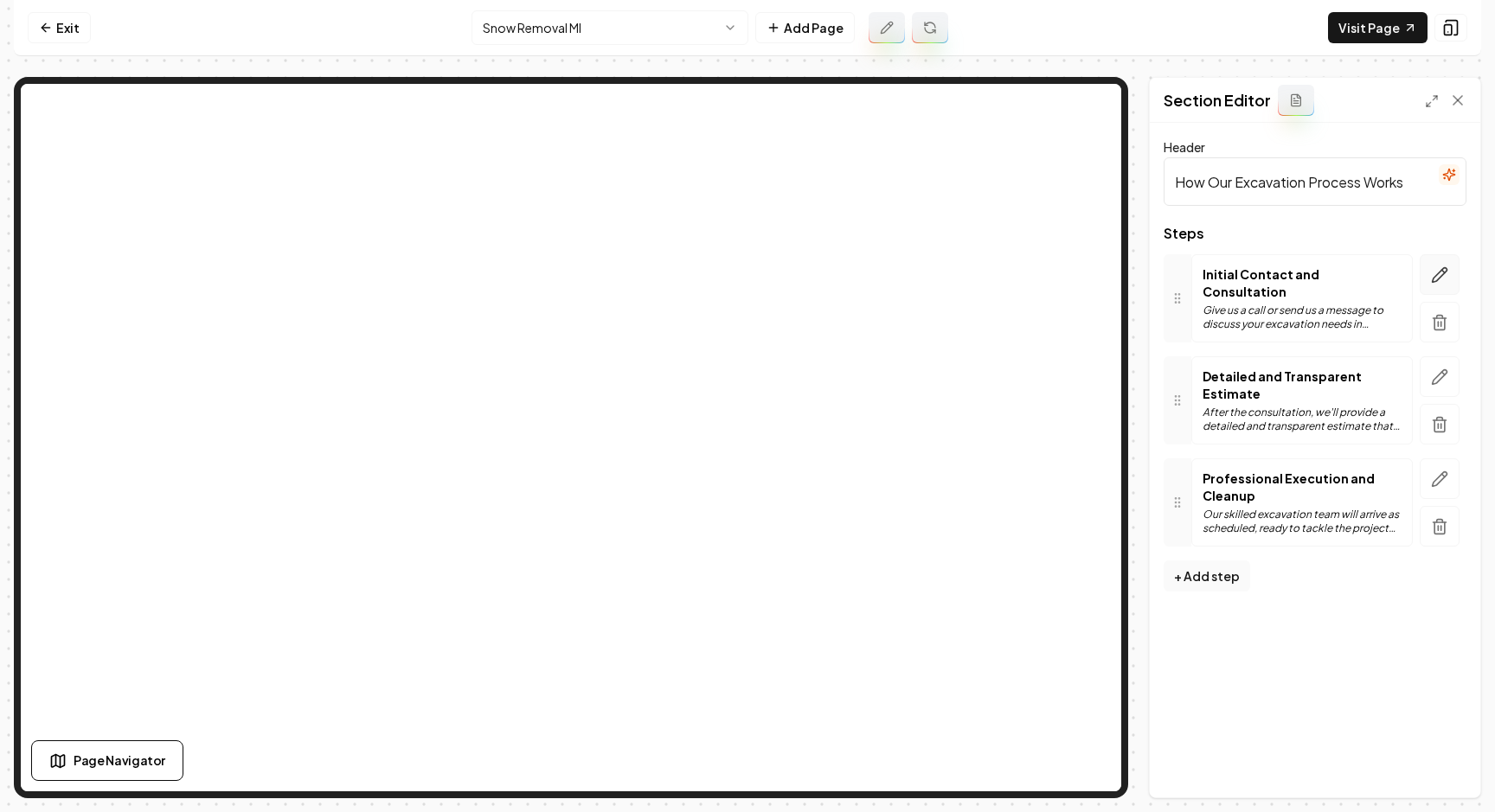
click at [1446, 269] on icon "button" at bounding box center [1439, 276] width 18 height 18
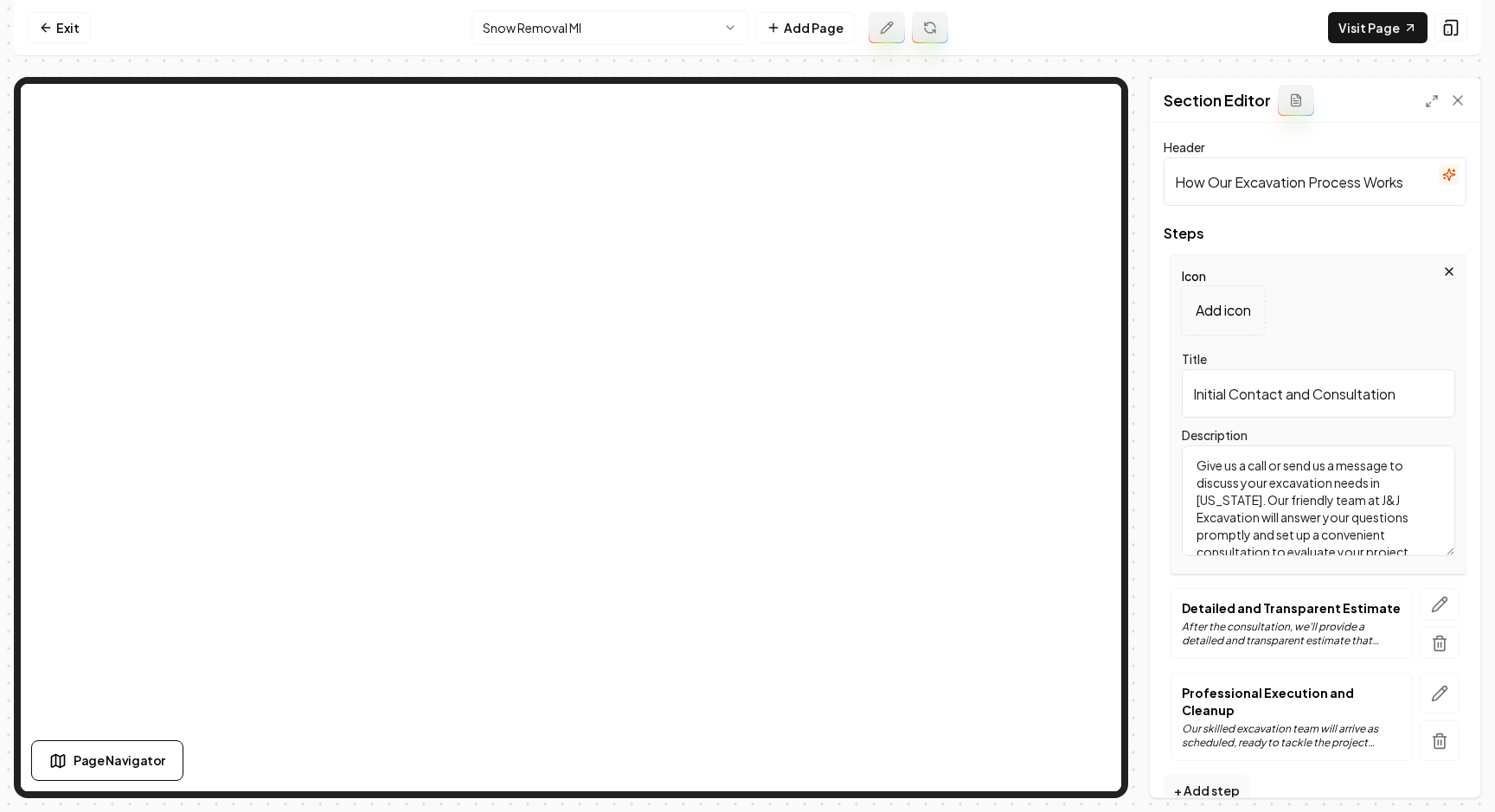
click at [1408, 486] on textarea "Give us a call or send us a message to discuss your excavation needs in [US_STA…" at bounding box center [1317, 500] width 273 height 110
type textarea "Give us a call or send us a message to discuss your excavation needs in [US_STA…"
click at [1441, 758] on button "Save" at bounding box center [1441, 768] width 51 height 31
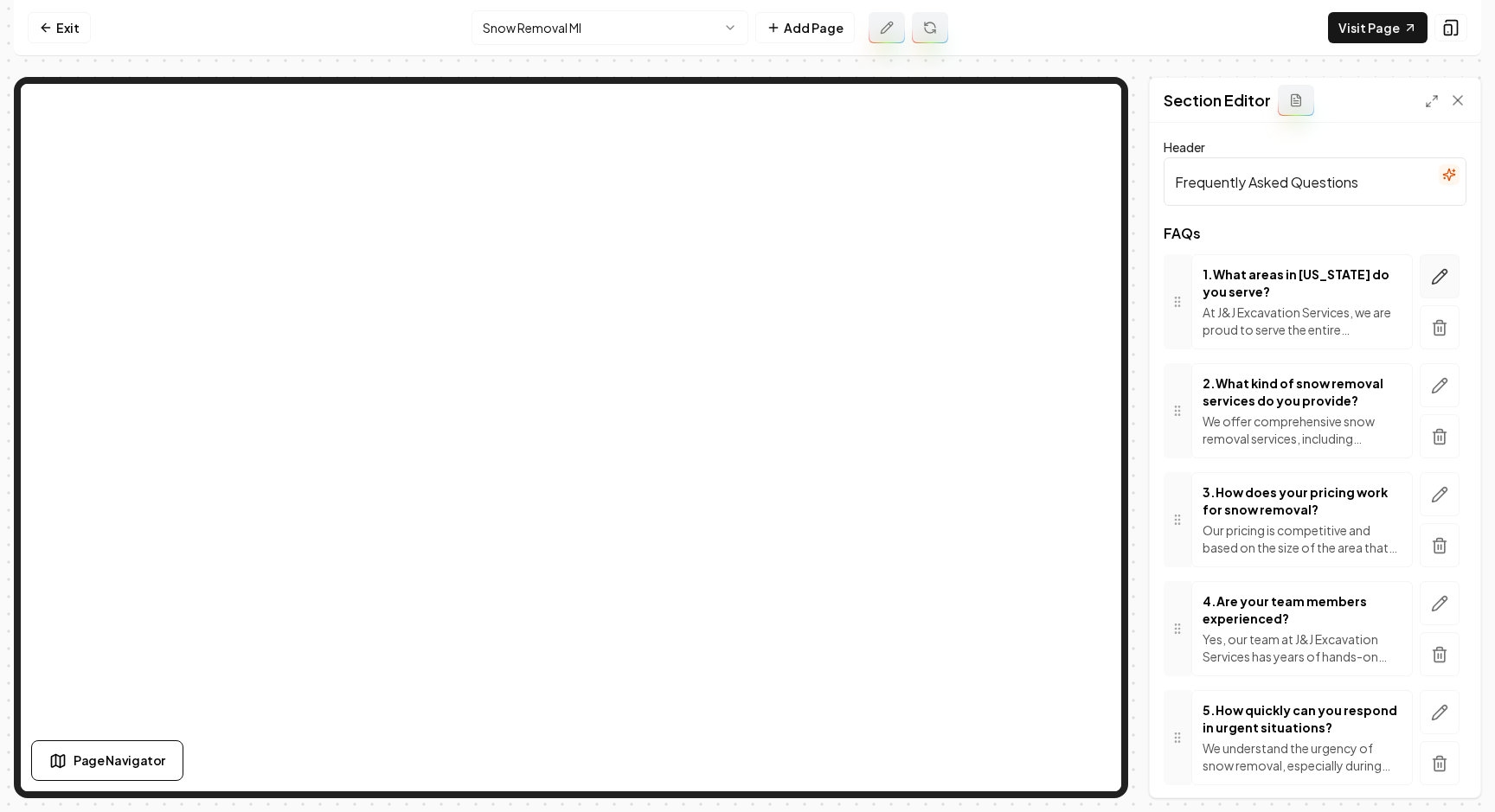
click at [1425, 271] on button "button" at bounding box center [1439, 277] width 40 height 44
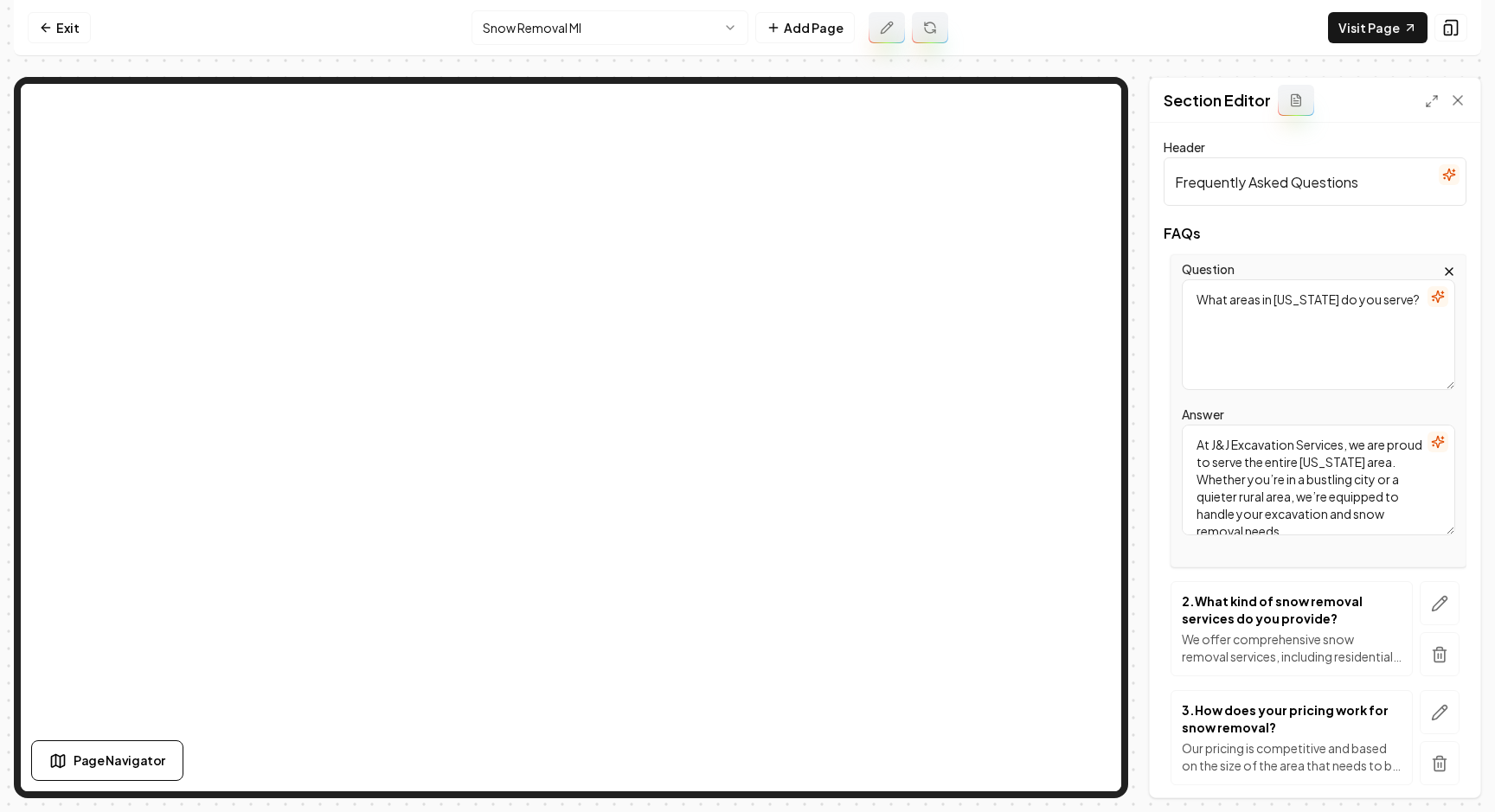
scroll to position [16, 0]
click at [1350, 452] on textarea "At J&J Excavation Services, we are proud to serve the entire [US_STATE] area. W…" at bounding box center [1317, 480] width 273 height 110
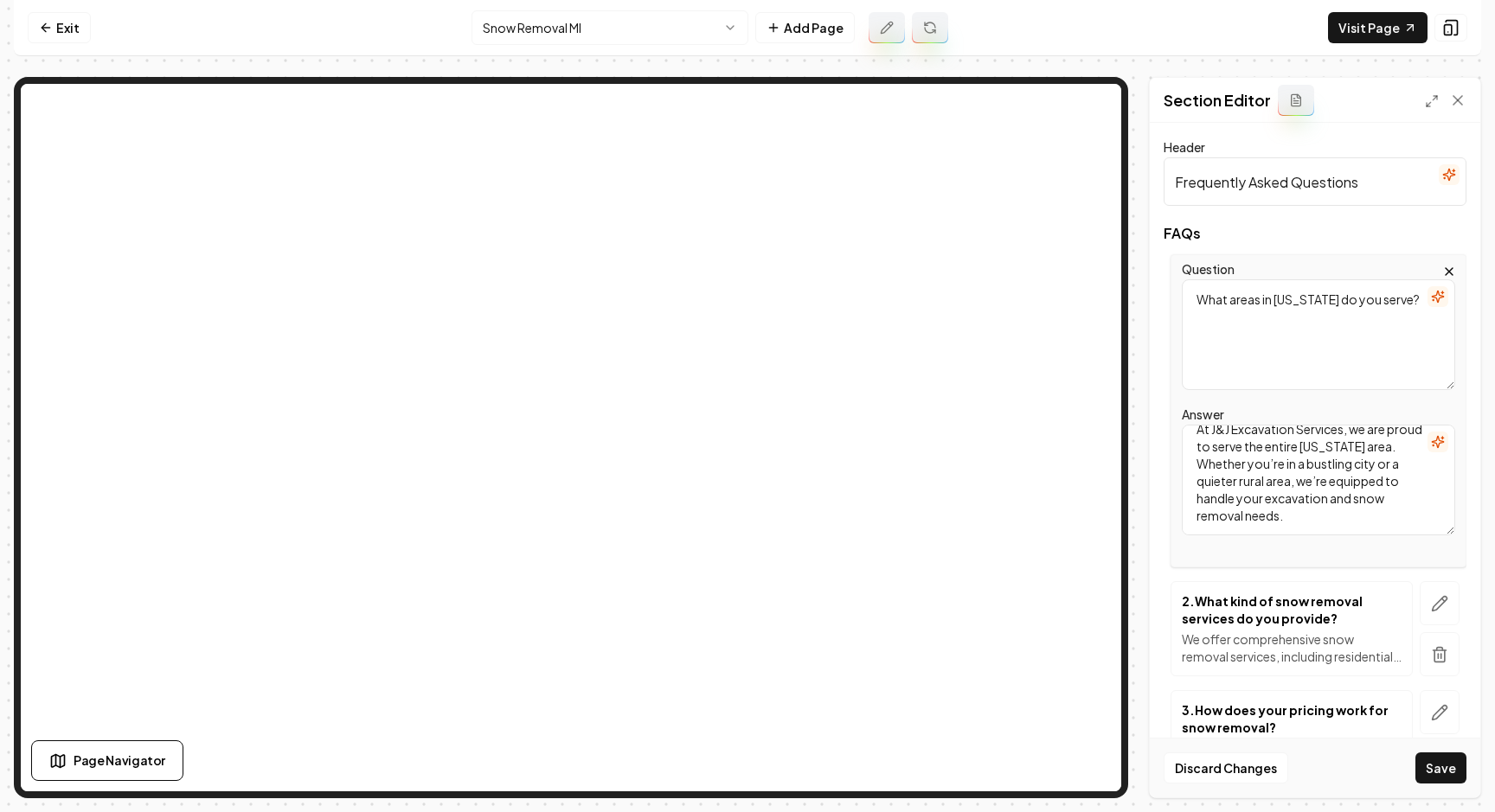
type textarea "At J&J Excavation Services, we are proud to serve the entire [US_STATE] area. W…"
click at [1296, 302] on textarea "What areas in [US_STATE] do you serve?" at bounding box center [1317, 334] width 273 height 110
type textarea "What areas in [US_STATE] do you serve?"
click at [1453, 770] on button "Save" at bounding box center [1441, 768] width 51 height 31
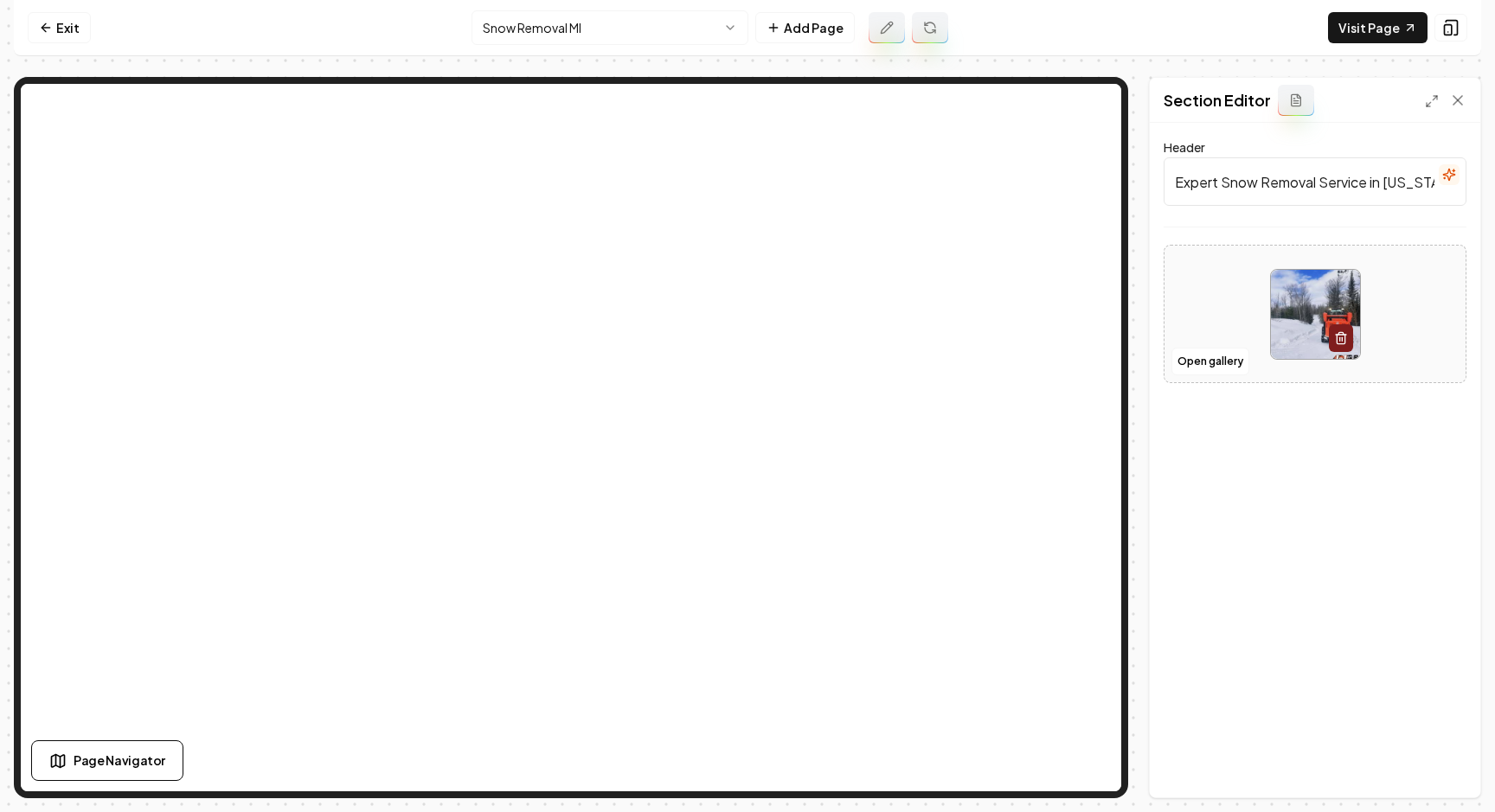
click at [1392, 187] on input "Expert Snow Removal Service in [US_STATE] – Contact Us!" at bounding box center [1315, 181] width 303 height 49
type input "Expert Snow Removal Service in [US_STATE] – Contact Us!"
click at [1442, 747] on div "Discard Changes Save" at bounding box center [1315, 768] width 330 height 60
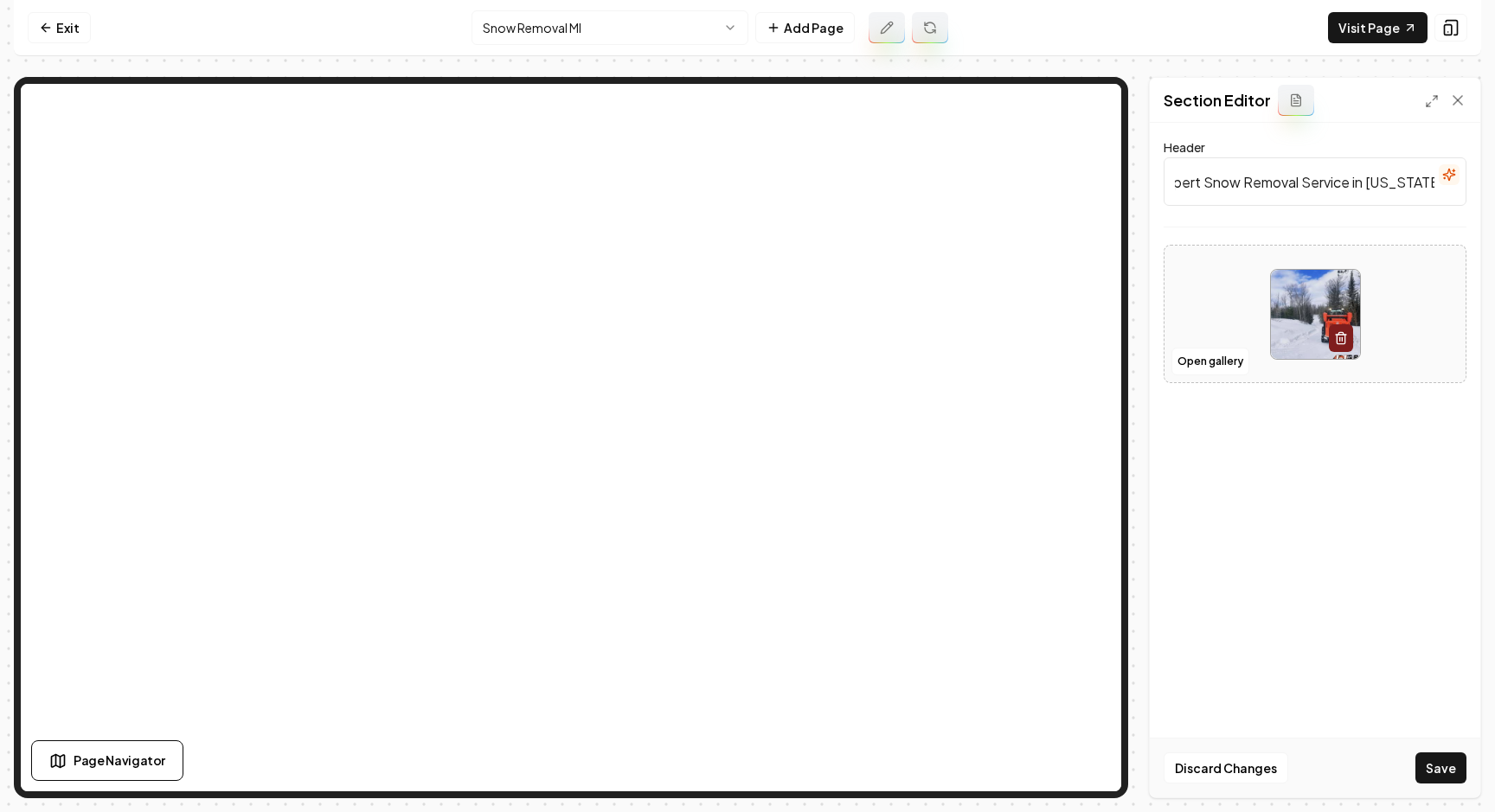
scroll to position [0, 0]
click at [1442, 760] on button "Save" at bounding box center [1441, 768] width 51 height 31
click at [1375, 25] on link "Visit Page" at bounding box center [1377, 27] width 100 height 31
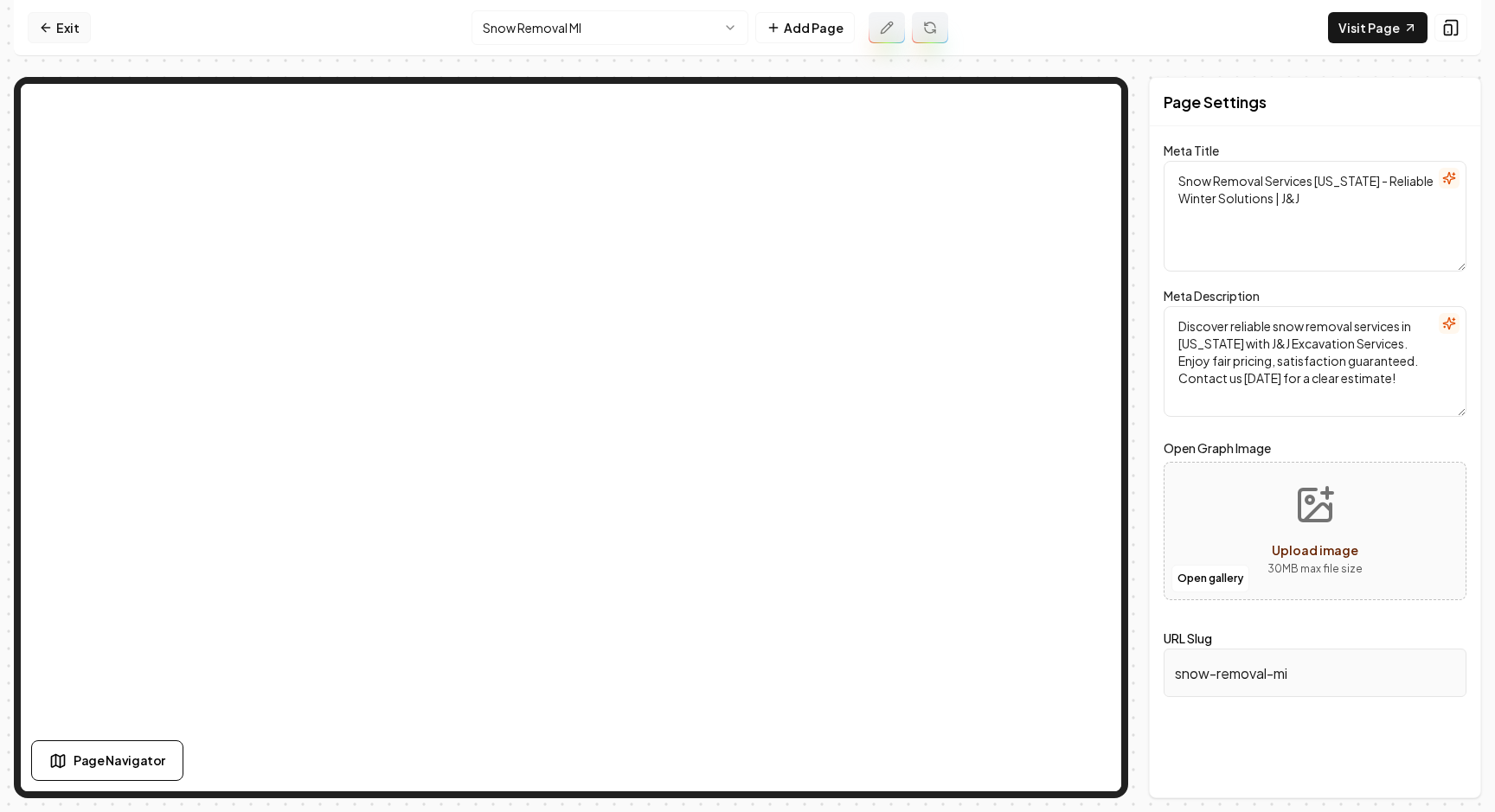
click at [60, 23] on link "Exit" at bounding box center [58, 27] width 63 height 31
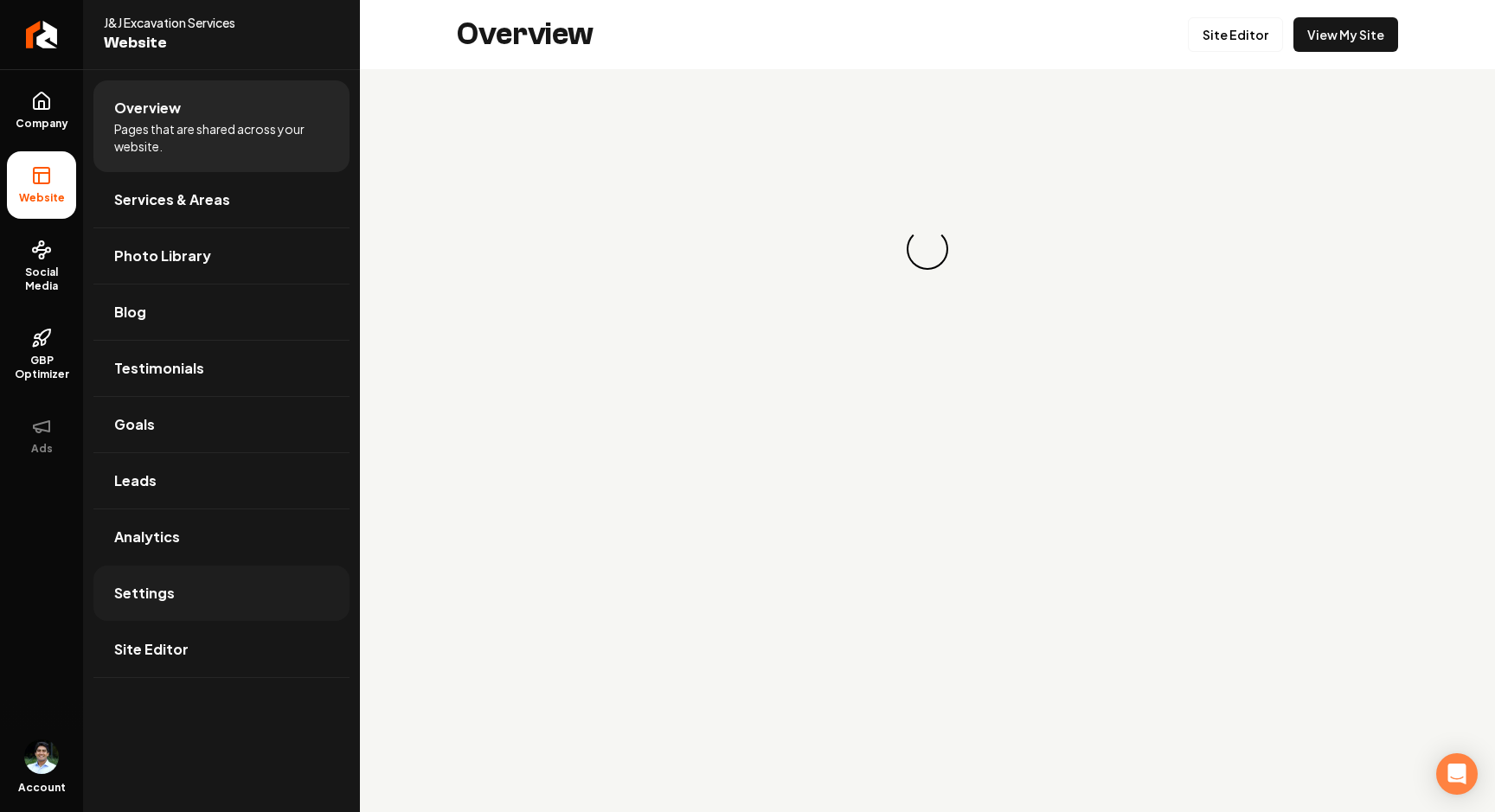
click at [168, 580] on link "Settings" at bounding box center [222, 593] width 256 height 56
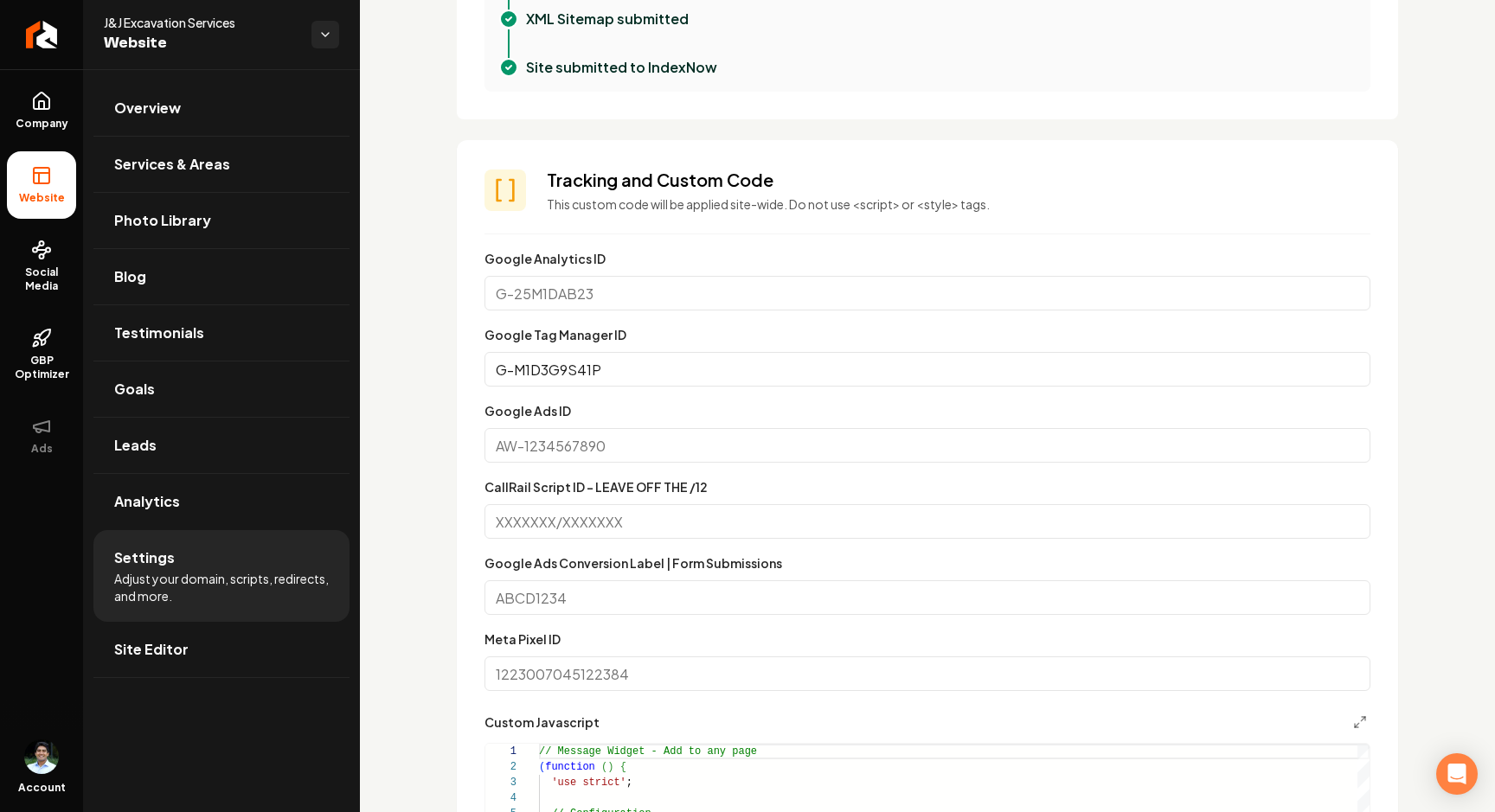
scroll to position [794, 0]
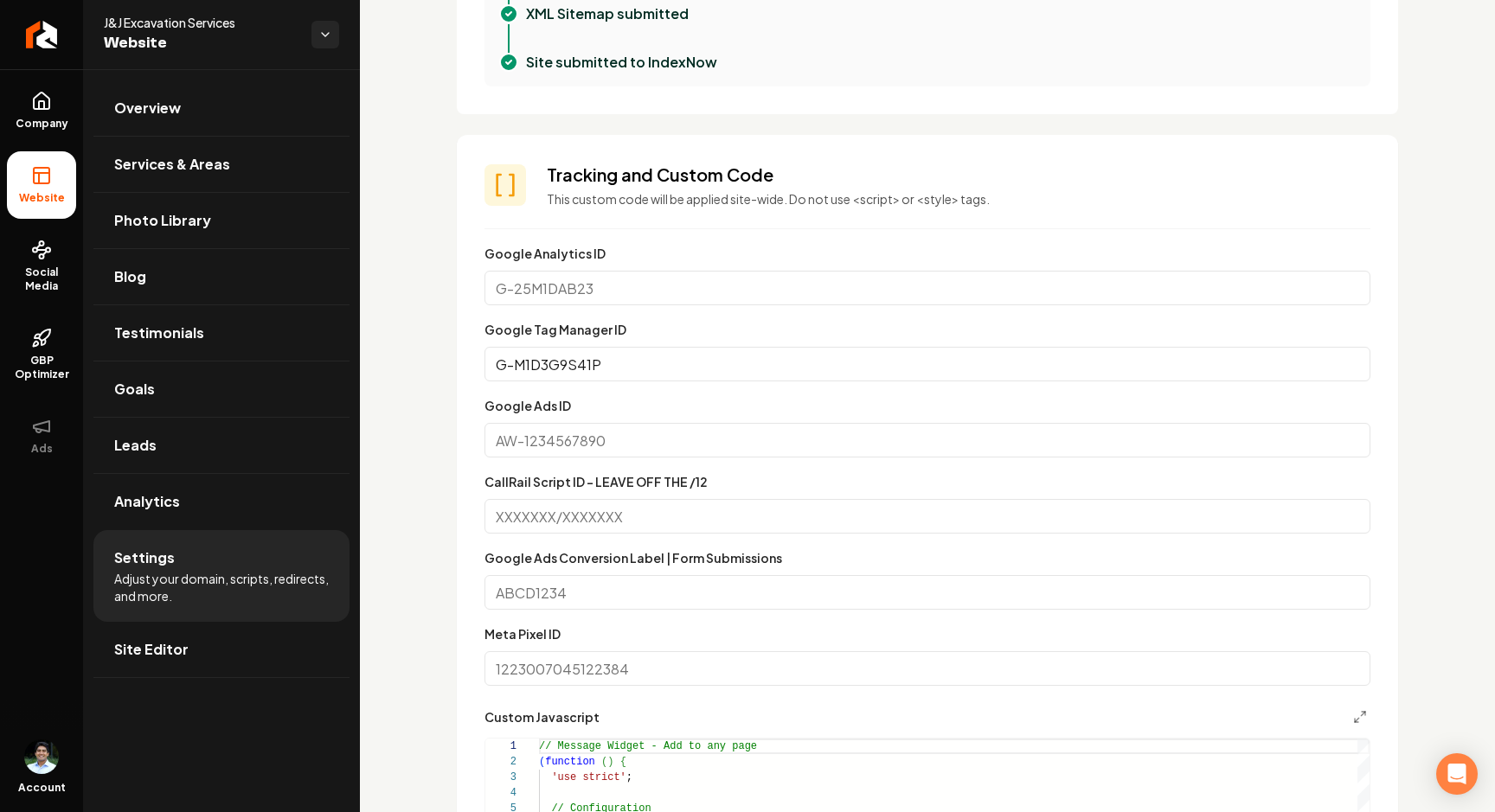
click at [620, 286] on input "Google Analytics ID" at bounding box center [927, 287] width 885 height 34
paste input "G-M1D3G9S41P"
type input "G-M1D3G9S41P"
click at [616, 366] on input "G-M1D3G9S41P" at bounding box center [927, 364] width 885 height 34
paste input "G-M1D3G9S41P"
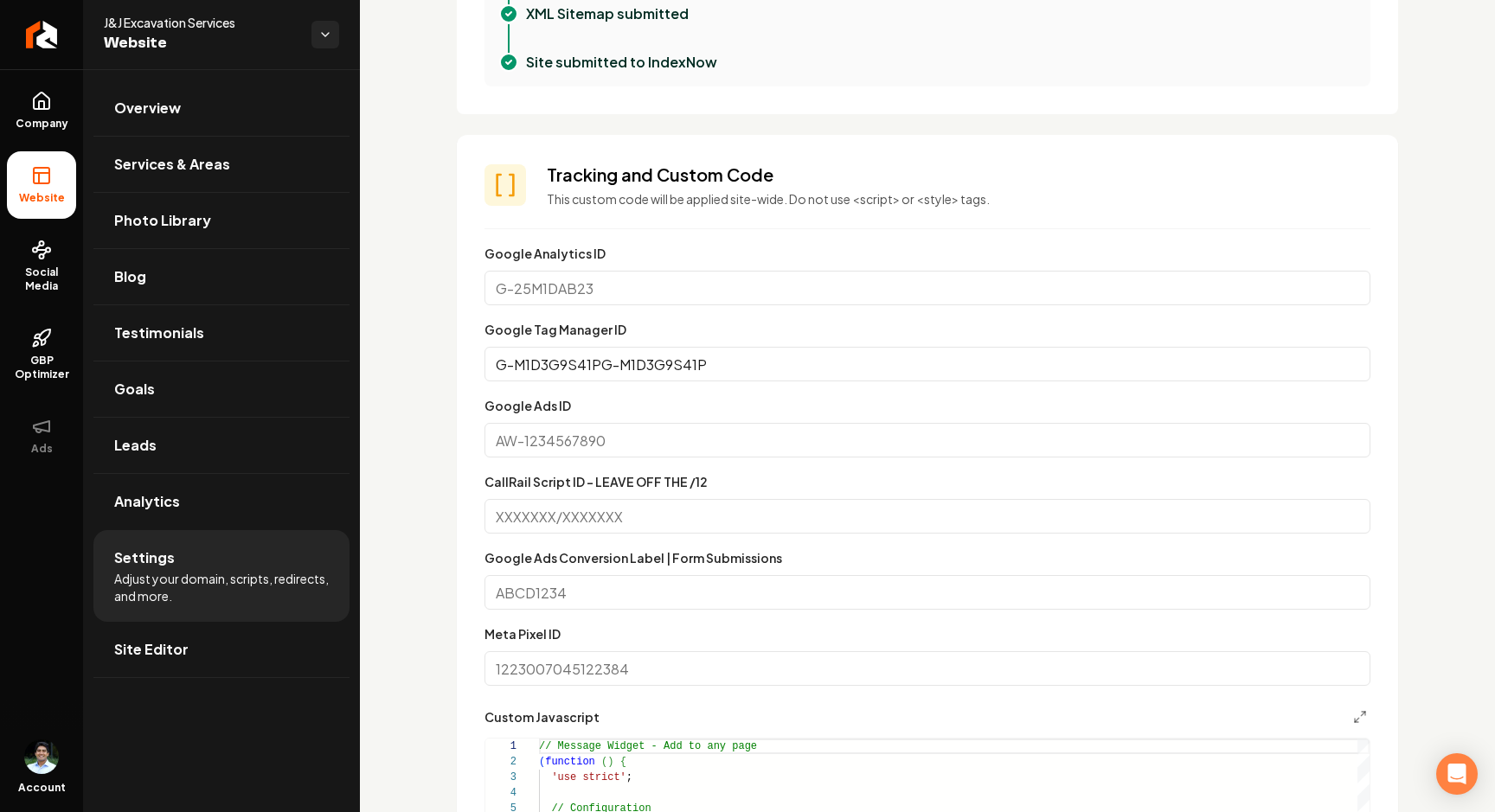
type input "G-M1D3G9S41P"
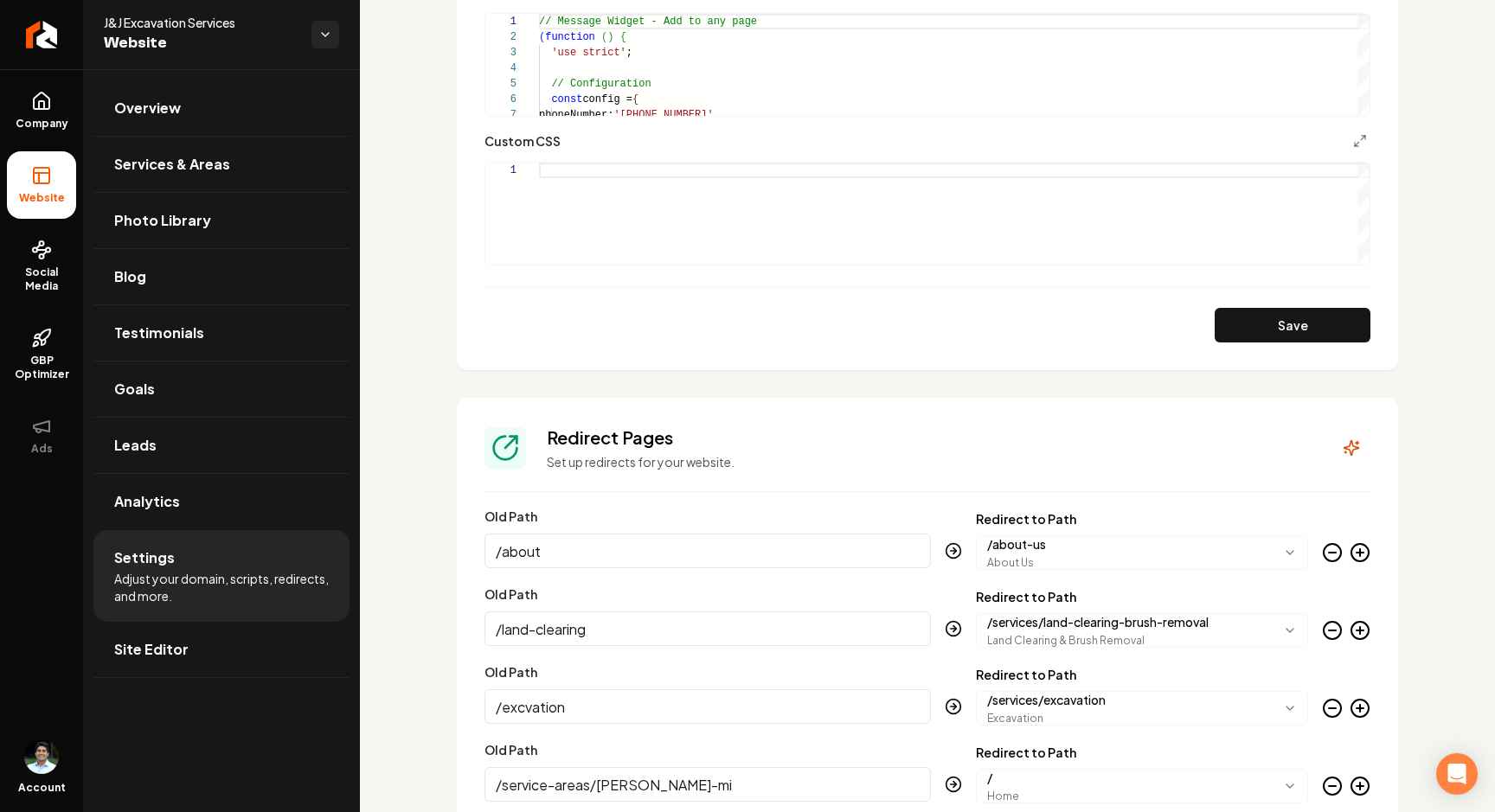
scroll to position [1521, 0]
click at [1270, 327] on button "Save" at bounding box center [1293, 323] width 156 height 34
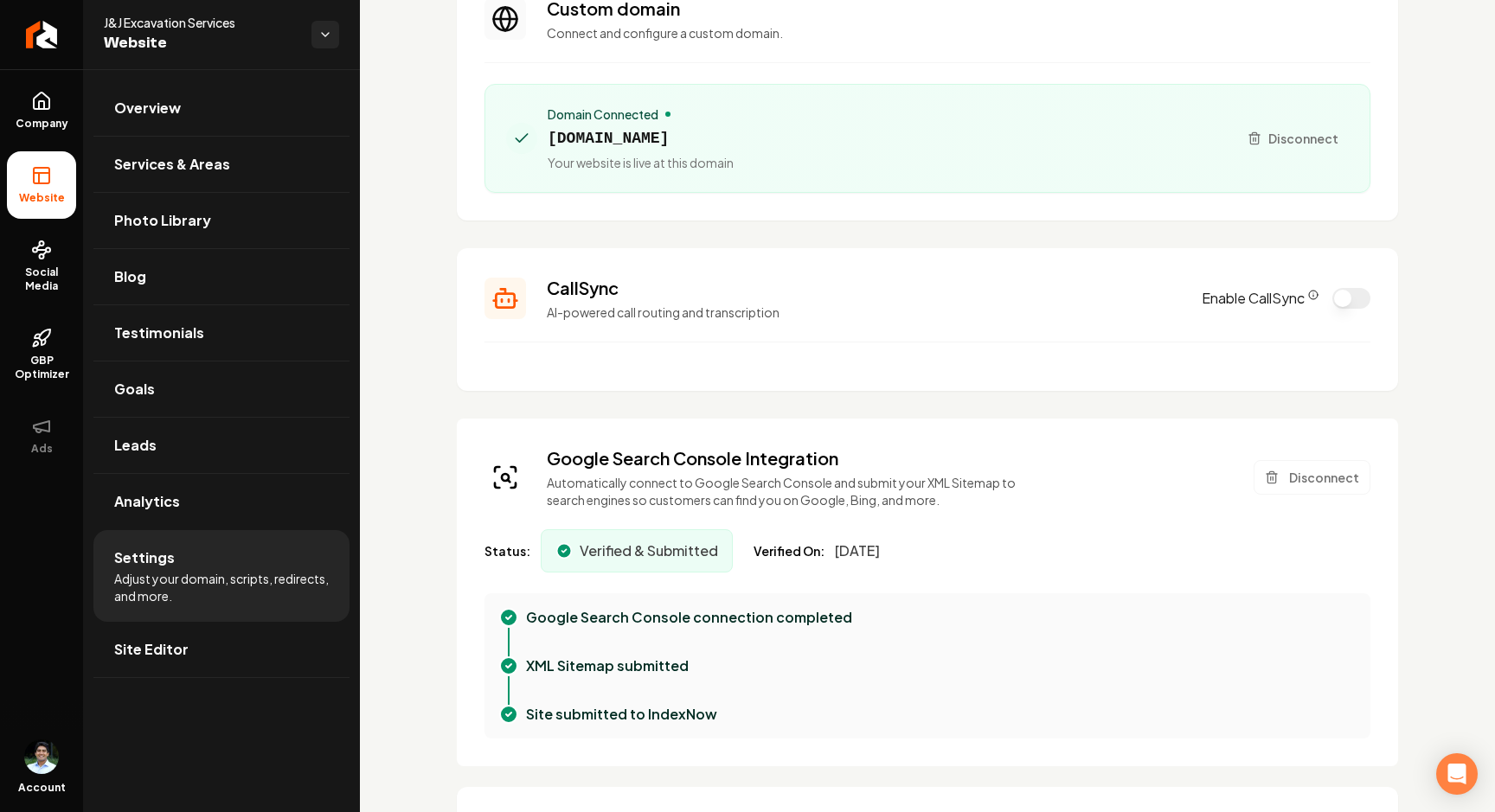
scroll to position [0, 0]
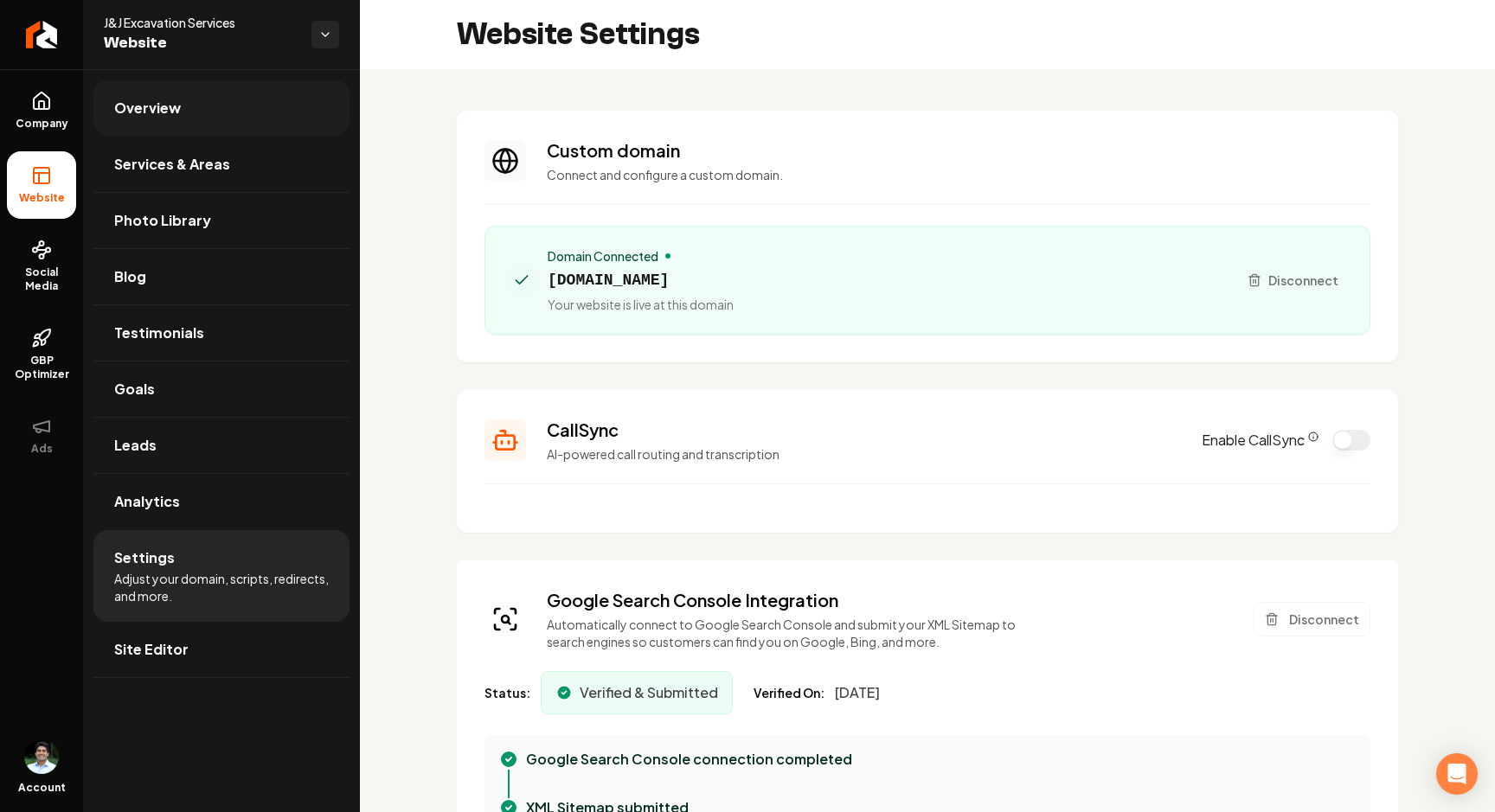
click at [213, 104] on link "Overview" at bounding box center [222, 108] width 256 height 56
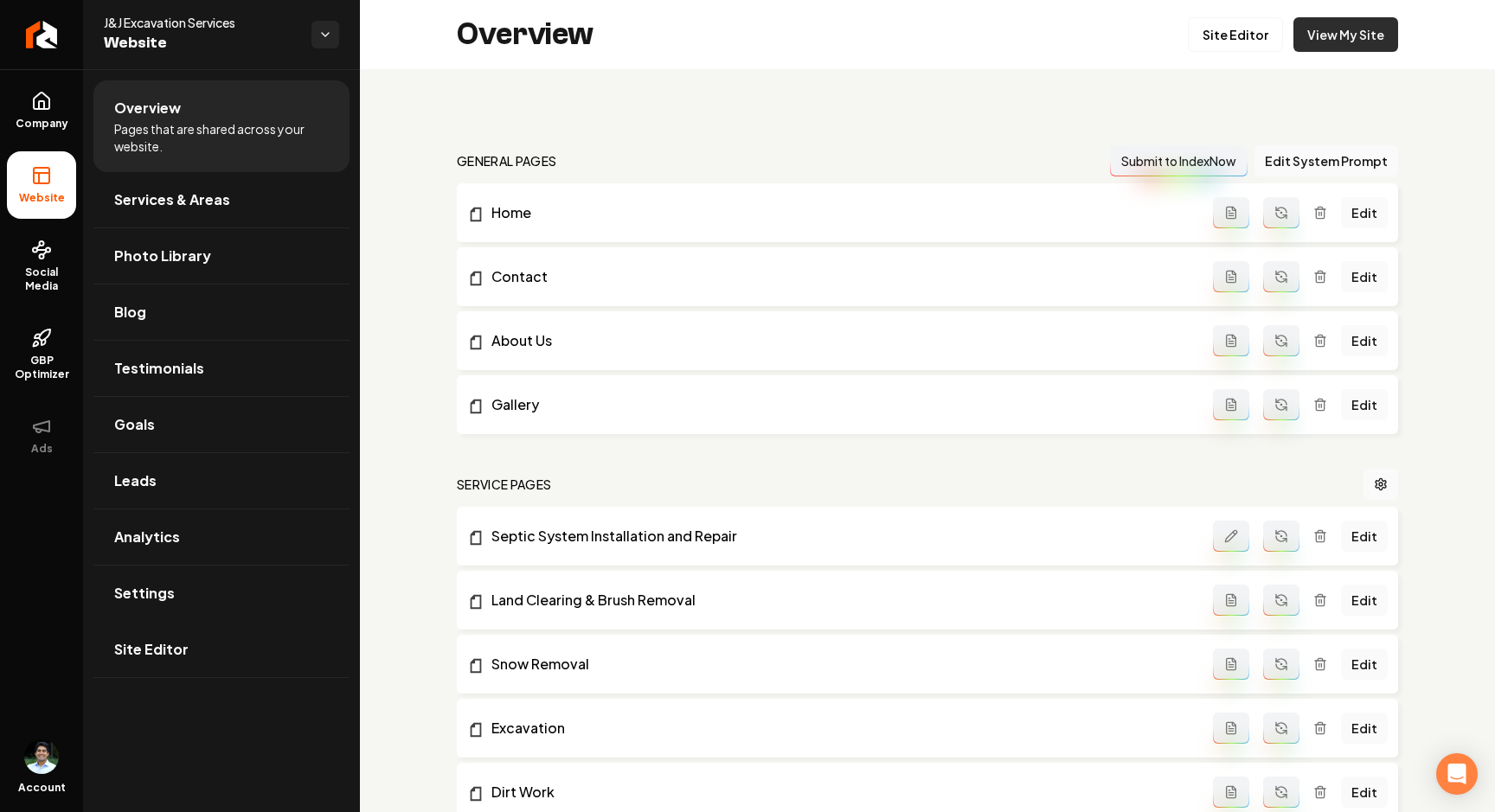
click at [1355, 35] on link "View My Site" at bounding box center [1346, 34] width 104 height 34
click at [1350, 35] on link "View My Site" at bounding box center [1346, 34] width 104 height 34
